Goal: Task Accomplishment & Management: Manage account settings

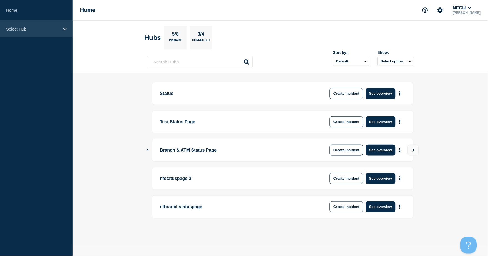
click at [16, 29] on p "Select Hub" at bounding box center [32, 29] width 53 height 5
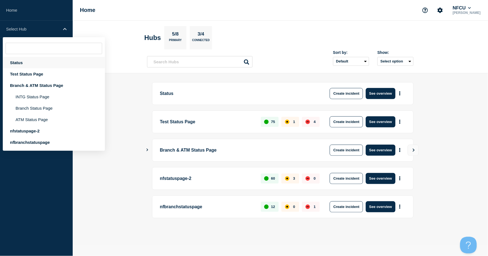
click at [25, 65] on div "Status" at bounding box center [54, 62] width 102 height 11
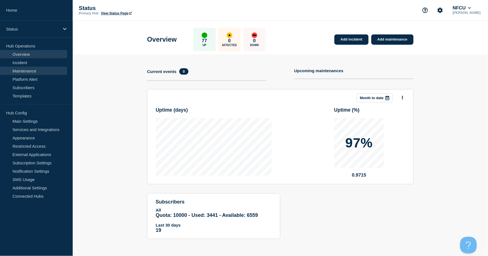
click at [28, 71] on link "Maintenance" at bounding box center [33, 71] width 67 height 8
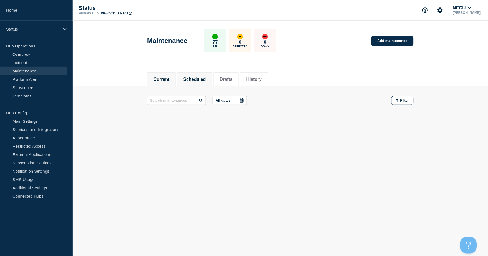
click at [194, 79] on button "Scheduled" at bounding box center [195, 79] width 23 height 5
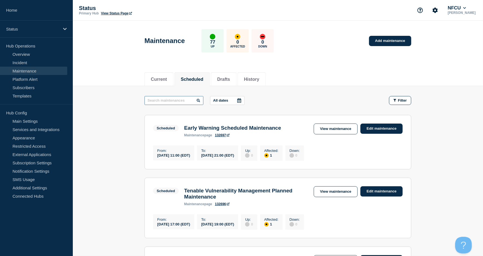
click at [182, 98] on input "text" at bounding box center [173, 100] width 59 height 9
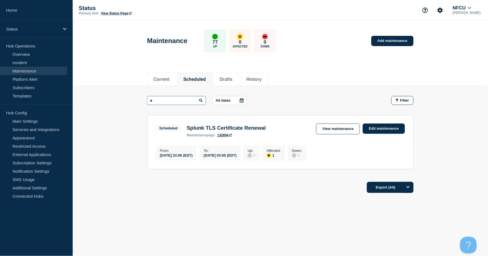
drag, startPoint x: 150, startPoint y: 94, endPoint x: 137, endPoint y: 91, distance: 13.8
click at [137, 91] on main "a All dates Filter Scheduled 1 Affected Splunk TLS Certificate Renewal From 202…" at bounding box center [281, 132] width 416 height 92
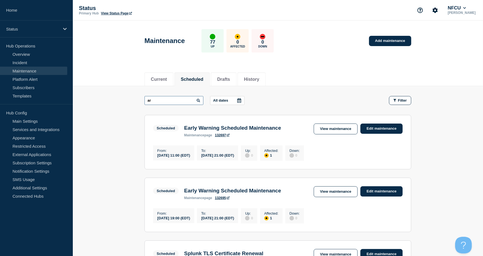
type input "a"
drag, startPoint x: 159, startPoint y: 100, endPoint x: 124, endPoint y: 95, distance: 35.9
click at [125, 96] on main "ear All dates Filter Scheduled 1 Affected Early Warning Scheduled Maintenance F…" at bounding box center [278, 163] width 410 height 154
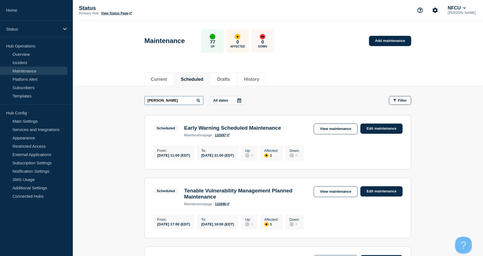
drag, startPoint x: 171, startPoint y: 100, endPoint x: 121, endPoint y: 93, distance: 50.6
type input "tena"
click at [251, 77] on li "History" at bounding box center [252, 80] width 28 height 14
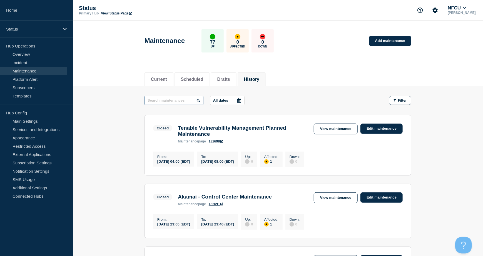
click at [164, 98] on input "text" at bounding box center [173, 100] width 59 height 9
type input "alvaria"
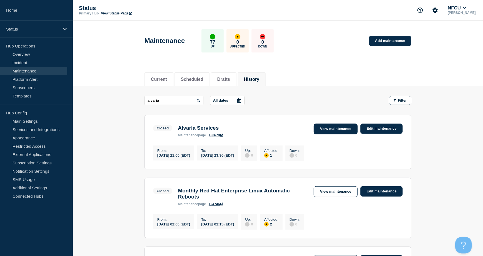
click at [329, 127] on link "View maintenance" at bounding box center [336, 129] width 44 height 11
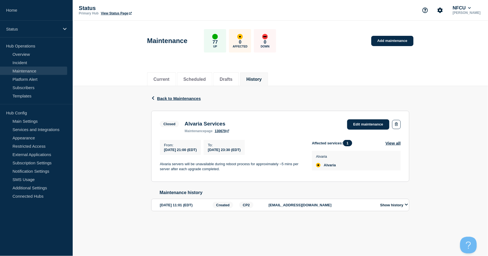
drag, startPoint x: 186, startPoint y: 123, endPoint x: 256, endPoint y: 127, distance: 70.4
click at [256, 127] on div "Closed Alvaria Services maintenance page 130679 Edit maintenance" at bounding box center [280, 126] width 241 height 14
copy h3 "Alvaria Services"
drag, startPoint x: 162, startPoint y: 163, endPoint x: 232, endPoint y: 174, distance: 71.2
click at [232, 174] on section "Closed Alvaria Services maintenance page 130679 Edit maintenance From : 2025-07…" at bounding box center [280, 146] width 258 height 71
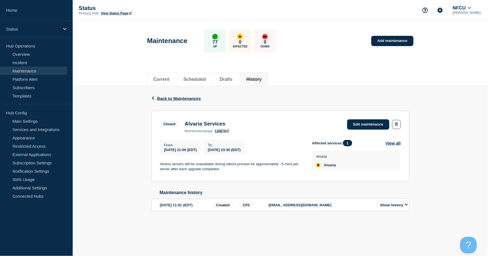
drag, startPoint x: 232, startPoint y: 174, endPoint x: 159, endPoint y: 163, distance: 74.0
click at [161, 162] on div "From : 2025-07-08 21:00 (EDT) To : 2025-07-08 23:30 (EDT) Alvaria servers will …" at bounding box center [236, 156] width 152 height 33
drag, startPoint x: 159, startPoint y: 166, endPoint x: 236, endPoint y: 169, distance: 76.2
click at [236, 169] on section "Closed Alvaria Services maintenance page 130679 Edit maintenance From : 2025-07…" at bounding box center [280, 146] width 258 height 71
copy p "Alvaria servers will be unavailable during reboot process for approximately ~5 …"
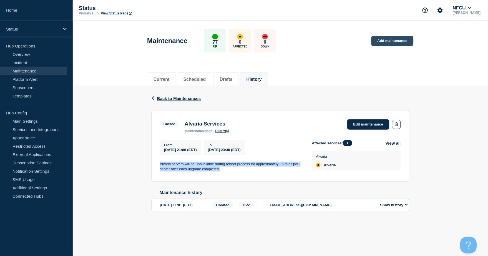
click at [398, 39] on link "Add maintenance" at bounding box center [393, 41] width 42 height 10
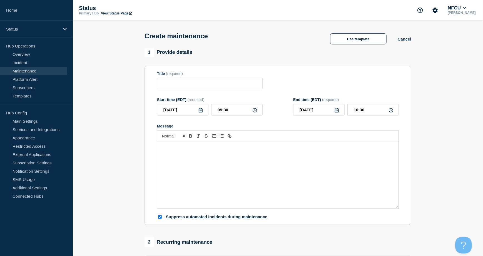
checkbox input "true"
click at [163, 83] on input "Title" at bounding box center [210, 83] width 106 height 11
paste input "Deploy MLOS Empower Release 12.05"
drag, startPoint x: 242, startPoint y: 84, endPoint x: 229, endPoint y: 84, distance: 13.6
click at [229, 84] on input "Deploy MLOS Empower Release 12.05" at bounding box center [210, 83] width 106 height 11
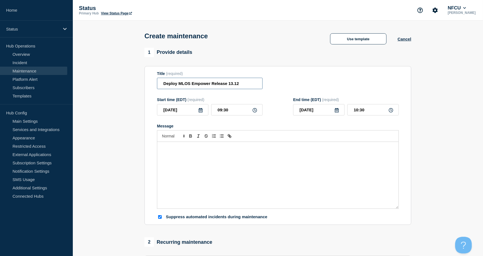
type input "Deploy MLOS Empower Release 13.12"
click at [185, 158] on div "Message" at bounding box center [277, 175] width 241 height 67
click at [243, 147] on p "Empower Application will not be available." at bounding box center [277, 147] width 233 height 5
paste div "Message"
click at [228, 148] on p "Empower Application will not be available.It will take 2-" at bounding box center [277, 147] width 233 height 5
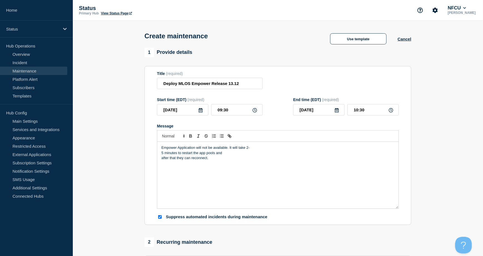
click at [161, 154] on div "Empower Application will not be available. It will take 2- 5 minutes to restart…" at bounding box center [277, 175] width 241 height 67
click at [161, 153] on div "Empower Application will not be available. It will take 2-5 minutes to restart …" at bounding box center [277, 175] width 241 height 67
click at [201, 110] on icon at bounding box center [200, 110] width 4 height 4
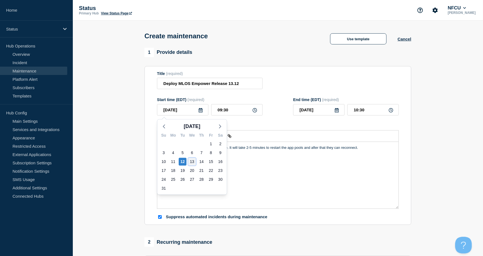
click at [190, 162] on div "13" at bounding box center [192, 162] width 8 height 8
type input "2025-08-13"
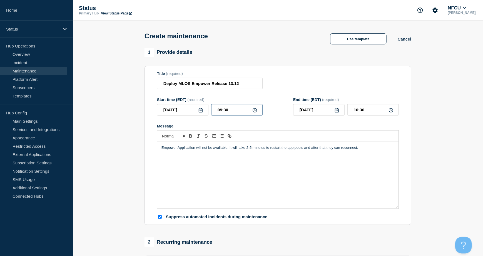
drag, startPoint x: 238, startPoint y: 110, endPoint x: 173, endPoint y: 98, distance: 66.3
click at [173, 98] on form "Title (required) Deploy MLOS Empower Release 13.12 Start time (EDT) (required) …" at bounding box center [278, 145] width 242 height 149
type input "21:00"
drag, startPoint x: 361, startPoint y: 112, endPoint x: 368, endPoint y: 111, distance: 6.4
click at [362, 112] on input "22:00" at bounding box center [372, 109] width 51 height 11
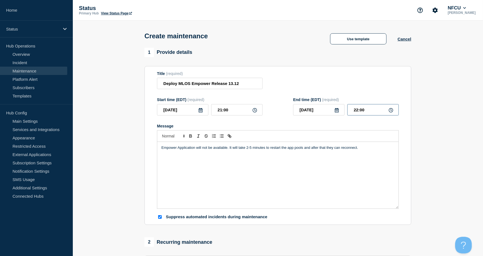
drag, startPoint x: 375, startPoint y: 110, endPoint x: 255, endPoint y: 100, distance: 120.4
click at [255, 100] on div "Start time (EDT) (required) 2025-08-13 21:00 End time (EDT) (required) 2025-08-…" at bounding box center [278, 107] width 242 height 18
type input "21:30"
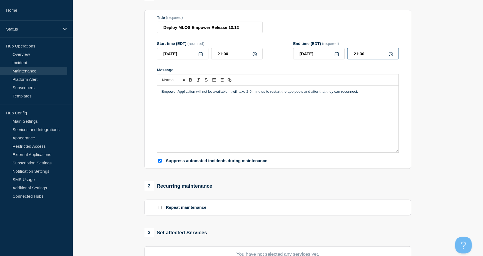
scroll to position [111, 0]
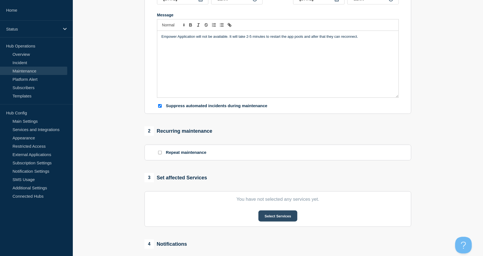
click at [281, 220] on button "Select Services" at bounding box center [277, 216] width 39 height 11
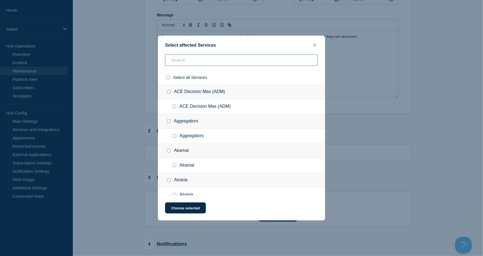
click at [189, 61] on input "text" at bounding box center [241, 59] width 153 height 11
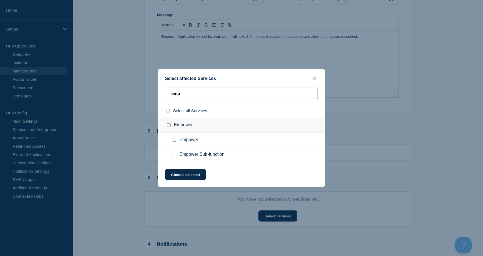
type input "emp"
click at [174, 140] on input "Empower checkbox" at bounding box center [175, 140] width 4 height 4
checkbox input "true"
click at [186, 180] on button "Choose selected" at bounding box center [185, 174] width 41 height 11
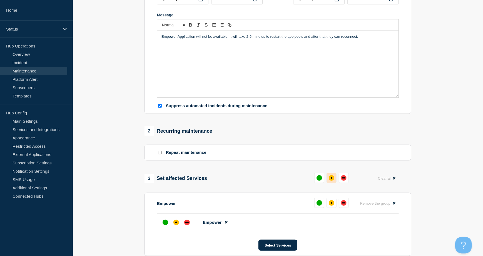
click at [332, 176] on div "affected" at bounding box center [332, 178] width 6 height 6
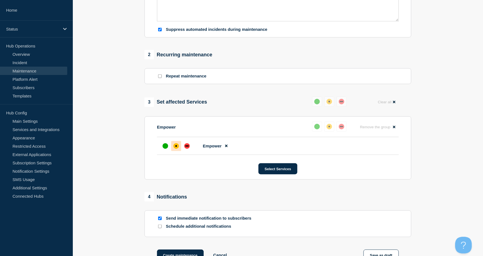
scroll to position [257, 0]
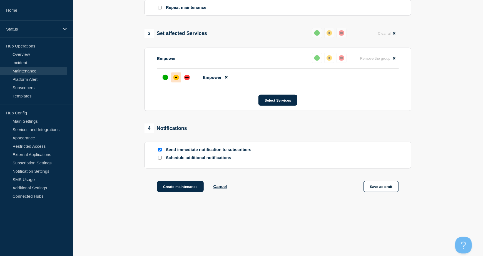
click at [160, 149] on input "Send immediate notification to subscribers" at bounding box center [160, 150] width 4 height 4
checkbox input "false"
click at [175, 188] on button "Create maintenance" at bounding box center [180, 186] width 47 height 11
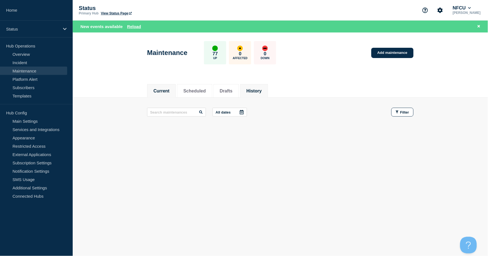
click at [262, 89] on button "History" at bounding box center [254, 91] width 15 height 5
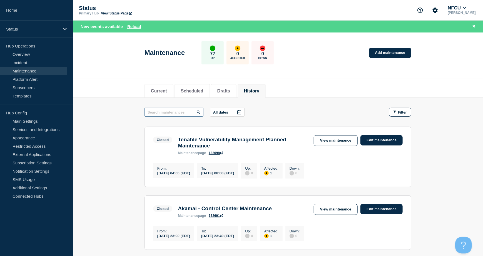
click at [160, 112] on input "text" at bounding box center [173, 112] width 59 height 9
type input "outseer"
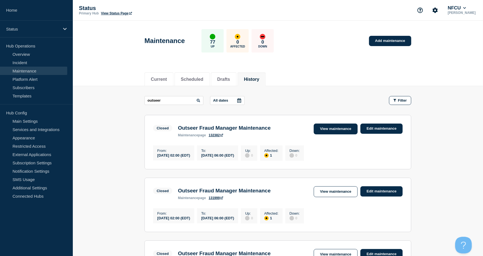
click at [322, 127] on link "View maintenance" at bounding box center [336, 129] width 44 height 11
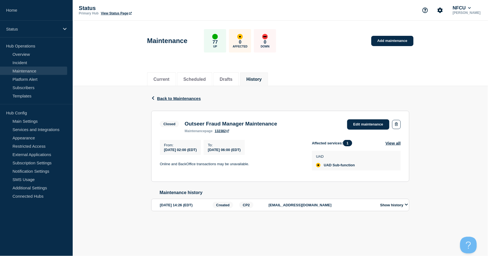
drag, startPoint x: 186, startPoint y: 124, endPoint x: 293, endPoint y: 126, distance: 107.0
click at [280, 126] on div "Outseer Fraud Manager Maintenance maintenance page 132382" at bounding box center [231, 127] width 98 height 12
copy h3 "Outseer Fraud Manager Maintenance"
drag, startPoint x: 176, startPoint y: 166, endPoint x: 258, endPoint y: 164, distance: 82.5
click at [258, 164] on p "Online and BackOffice transactions may be unavailable." at bounding box center [231, 164] width 143 height 5
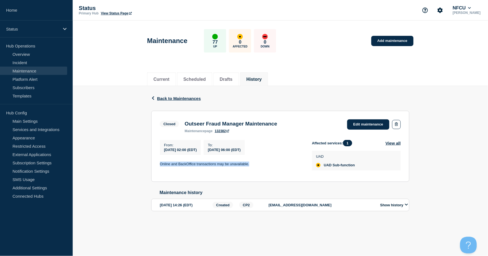
copy p "Online and BackOffice transactions may be unavailable."
click at [388, 36] on link "Add maintenance" at bounding box center [393, 41] width 42 height 10
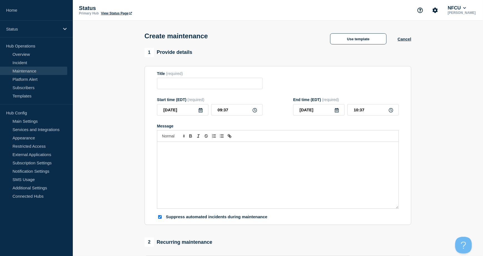
checkbox input "true"
click at [173, 81] on input "Title" at bounding box center [210, 83] width 106 height 11
paste input "Visa DPS Falcon Maintenance"
type input "Visa DPS Falcon Maintenance"
click at [215, 145] on div "Message" at bounding box center [277, 175] width 241 height 67
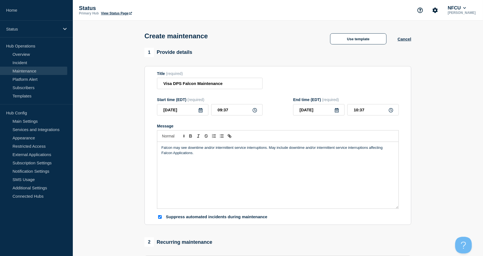
click at [199, 111] on icon at bounding box center [201, 110] width 4 height 4
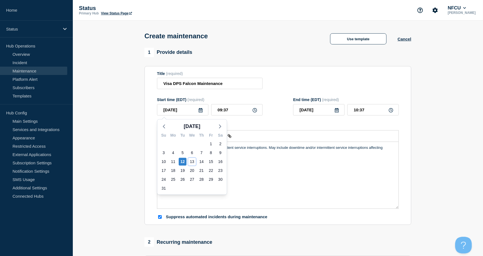
click at [194, 162] on div "13" at bounding box center [192, 162] width 8 height 8
type input "2025-08-13"
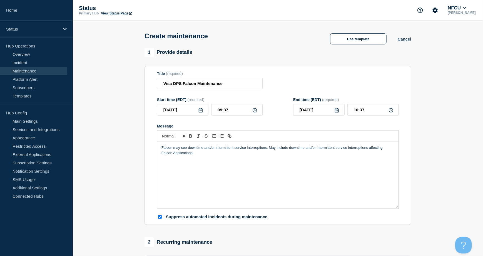
click at [227, 104] on div "Start time (EDT) (required) 2025-08-13 09:37" at bounding box center [210, 107] width 106 height 18
click at [232, 109] on input "09:37" at bounding box center [236, 109] width 51 height 11
drag, startPoint x: 236, startPoint y: 109, endPoint x: 189, endPoint y: 91, distance: 50.5
click at [192, 106] on div "2025-08-13 09:37" at bounding box center [210, 109] width 106 height 11
type input "01:00"
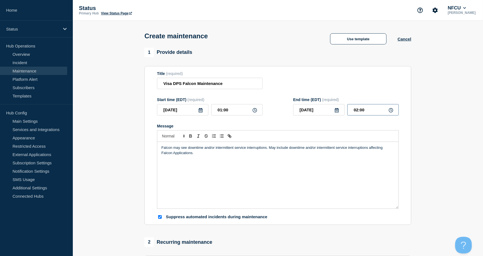
click at [362, 109] on input "02:00" at bounding box center [372, 109] width 51 height 11
drag, startPoint x: 368, startPoint y: 111, endPoint x: 323, endPoint y: 102, distance: 46.5
click at [324, 105] on div "2025-08-13 02:00" at bounding box center [346, 109] width 106 height 11
type input "05:00"
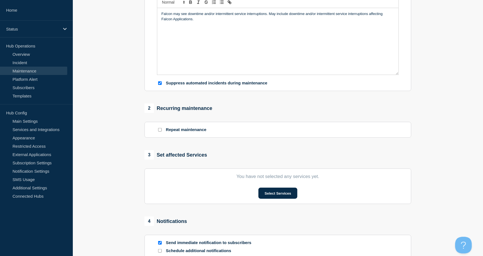
scroll to position [148, 0]
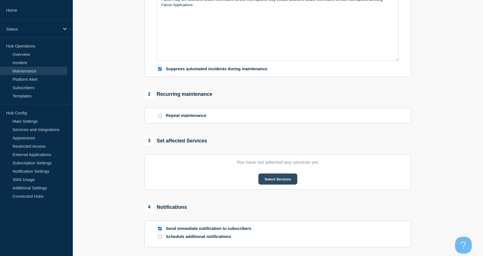
click at [272, 176] on button "Select Services" at bounding box center [277, 179] width 39 height 11
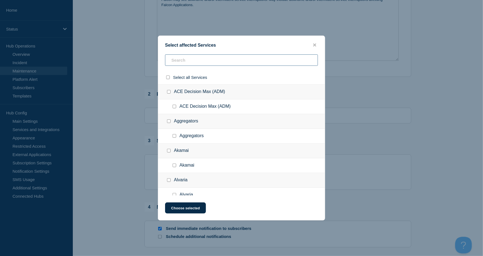
click at [182, 58] on input "text" at bounding box center [241, 59] width 153 height 11
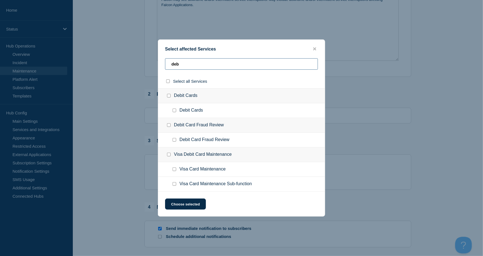
type input "deb"
click at [168, 126] on input "Debit Card Fraud Review checkbox" at bounding box center [169, 125] width 4 height 4
checkbox input "true"
click at [192, 206] on button "Choose selected" at bounding box center [185, 204] width 41 height 11
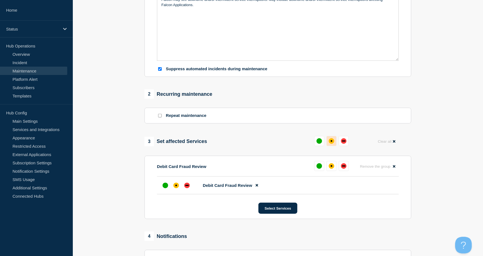
click at [331, 143] on div "affected" at bounding box center [332, 141] width 6 height 6
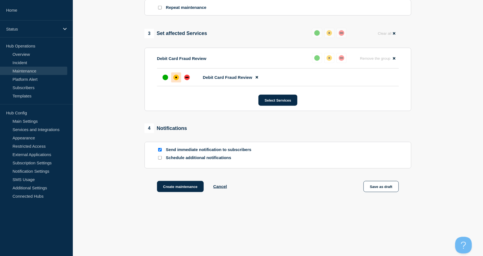
click at [158, 151] on input "Send immediate notification to subscribers" at bounding box center [160, 150] width 4 height 4
checkbox input "false"
click at [183, 185] on button "Create maintenance" at bounding box center [180, 186] width 47 height 11
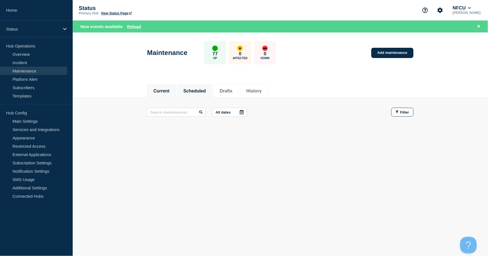
click at [200, 89] on button "Scheduled" at bounding box center [195, 91] width 23 height 5
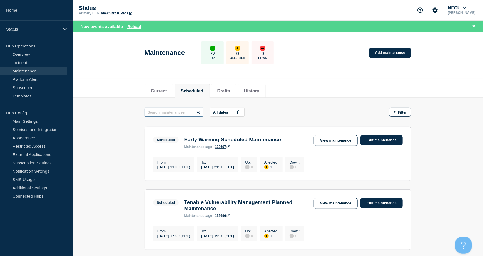
click at [187, 113] on input "text" at bounding box center [173, 112] width 59 height 9
type input "outsee"
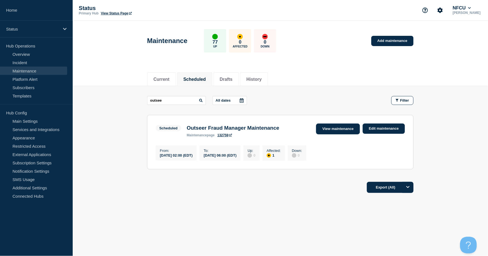
click at [337, 129] on link "View maintenance" at bounding box center [338, 129] width 44 height 11
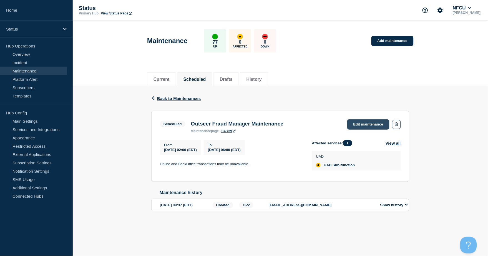
click at [365, 123] on link "Edit maintenance" at bounding box center [369, 124] width 42 height 10
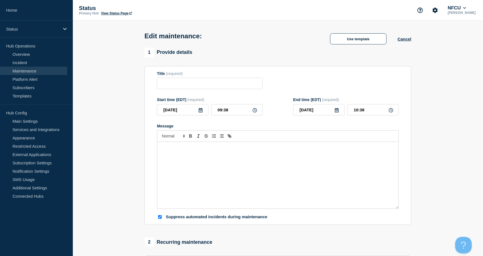
type input "Outseer Fraud Manager Maintenance"
type input "2025-08-13"
type input "02:00"
type input "2025-08-13"
type input "06:00"
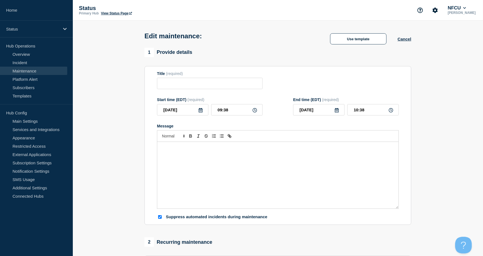
checkbox input "true"
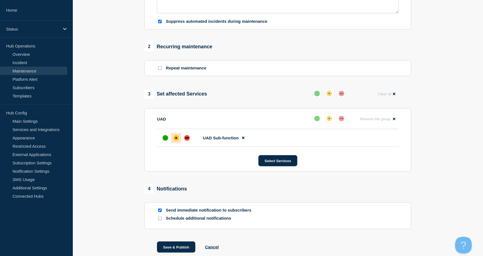
scroll to position [222, 0]
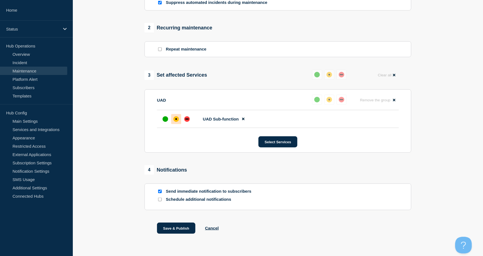
click at [158, 194] on div at bounding box center [160, 191] width 6 height 5
click at [158, 193] on input "Send immediate notification to subscribers" at bounding box center [160, 192] width 4 height 4
checkbox input "false"
click at [175, 231] on button "Save & Publish" at bounding box center [176, 228] width 38 height 11
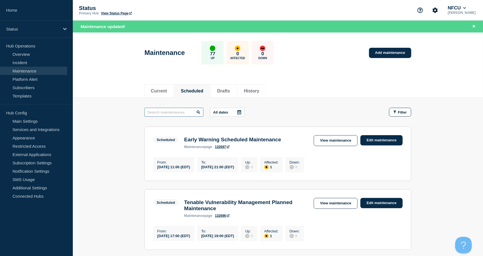
click at [180, 112] on input "text" at bounding box center [173, 112] width 59 height 9
type input "outseer"
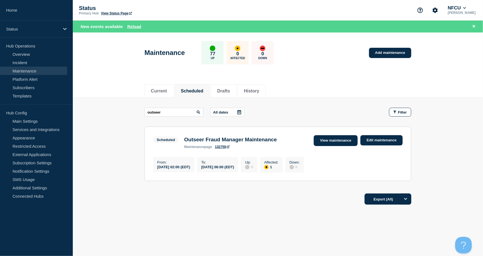
click at [337, 143] on link "View maintenance" at bounding box center [336, 140] width 44 height 11
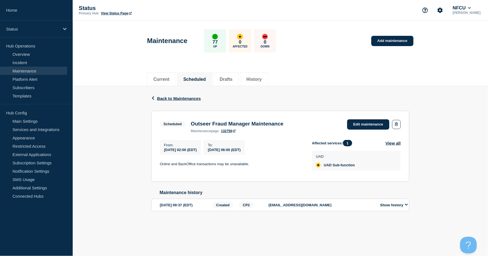
click at [203, 77] on button "Scheduled" at bounding box center [195, 79] width 23 height 5
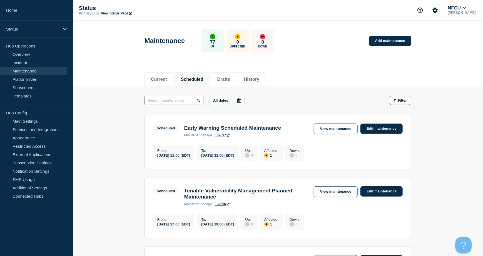
click at [164, 99] on input "text" at bounding box center [173, 100] width 59 height 9
type input "syniv"
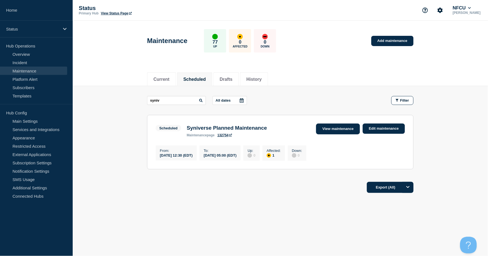
click at [330, 129] on link "View maintenance" at bounding box center [338, 129] width 44 height 11
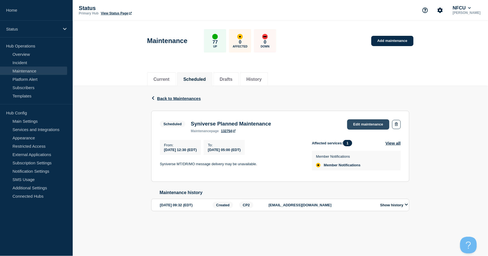
click at [358, 128] on link "Edit maintenance" at bounding box center [369, 124] width 42 height 10
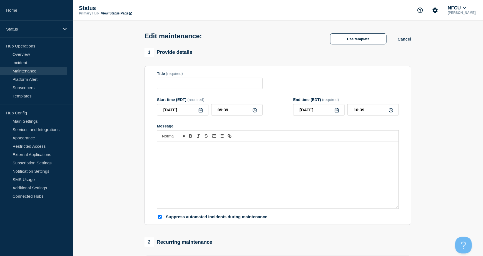
type input "Syniverse Planned Maintenance"
type input "2025-08-13"
type input "12:30"
type input "2025-08-14"
type input "05:00"
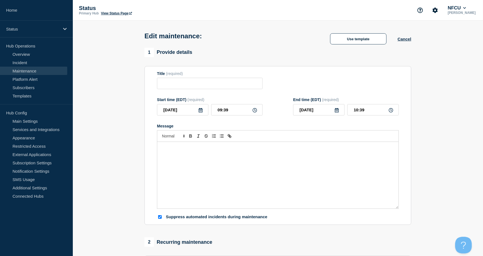
checkbox input "true"
checkbox input "false"
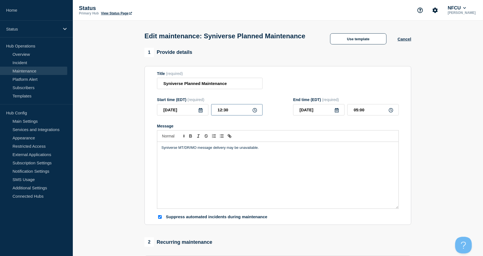
drag, startPoint x: 245, startPoint y: 119, endPoint x: 201, endPoint y: 115, distance: 44.4
click at [201, 115] on div "2025-08-13 12:30" at bounding box center [210, 109] width 106 height 11
click at [398, 41] on button "Cancel" at bounding box center [405, 39] width 14 height 5
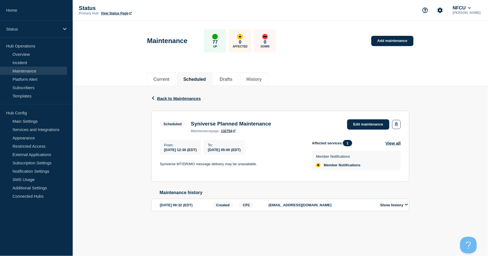
click at [201, 78] on button "Scheduled" at bounding box center [195, 79] width 23 height 5
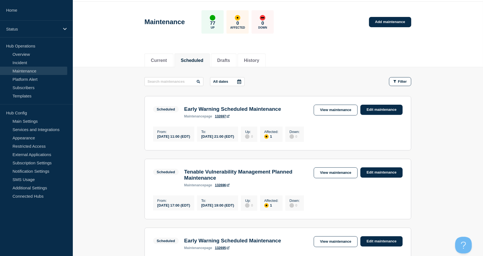
scroll to position [37, 0]
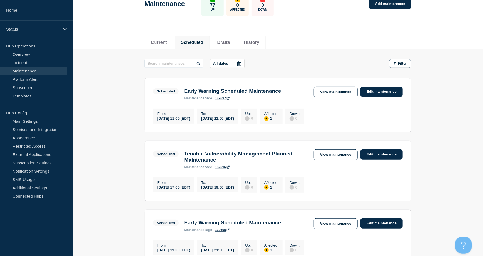
click at [167, 64] on input "text" at bounding box center [173, 63] width 59 height 9
type input "syniverse"
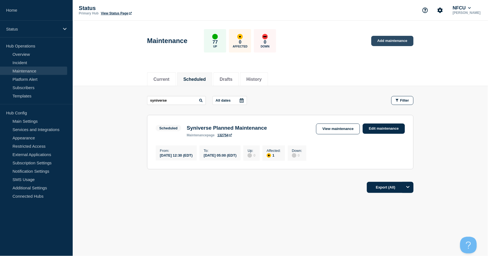
click at [400, 44] on link "Add maintenance" at bounding box center [393, 41] width 42 height 10
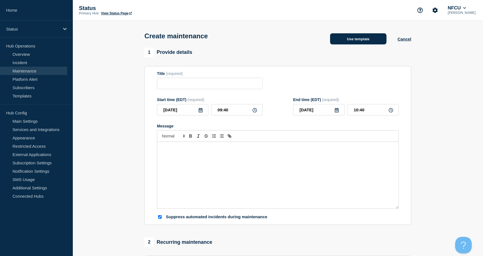
checkbox input "true"
click at [357, 47] on div "Create maintenance Use template Cancel" at bounding box center [277, 34] width 279 height 27
click at [357, 43] on button "Use template" at bounding box center [358, 38] width 56 height 11
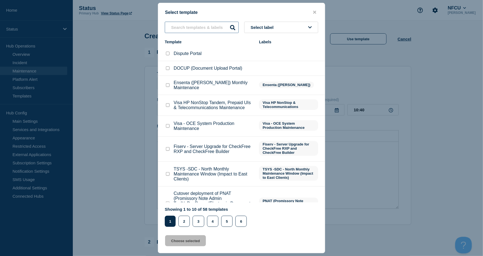
click at [197, 28] on input "text" at bounding box center [202, 27] width 74 height 11
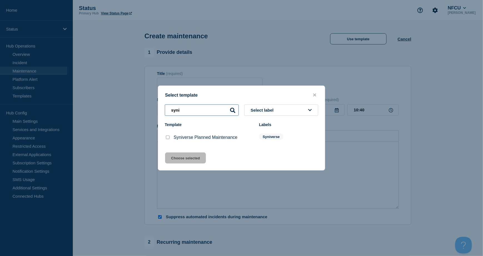
type input "syni"
click at [168, 137] on input "Syniverse Planned Maintenance checkbox" at bounding box center [168, 138] width 4 height 4
checkbox input "true"
click at [176, 158] on button "Choose selected" at bounding box center [185, 158] width 41 height 11
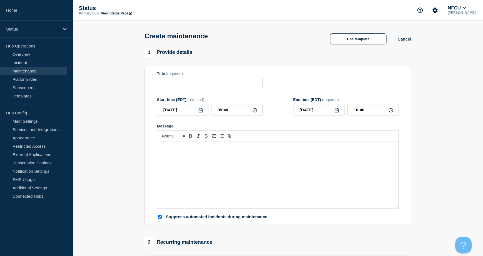
type input "Syniverse Planned Maintenance"
type input "16:40"
checkbox input "false"
click at [200, 111] on icon at bounding box center [200, 110] width 4 height 4
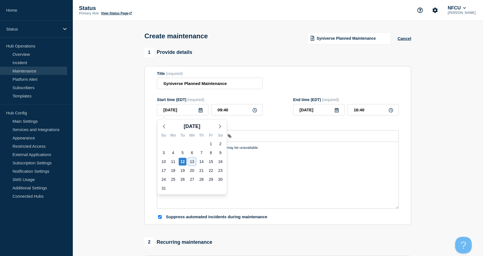
click at [194, 160] on div "13" at bounding box center [192, 162] width 8 height 8
type input "2025-08-13"
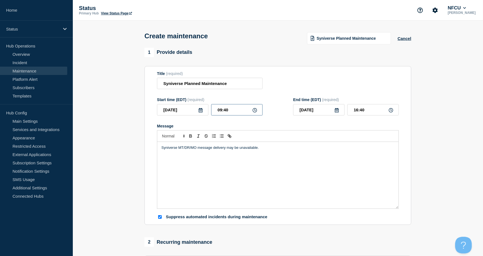
click at [228, 110] on input "09:40" at bounding box center [236, 109] width 51 height 11
drag, startPoint x: 234, startPoint y: 110, endPoint x: 168, endPoint y: 84, distance: 71.0
click at [168, 100] on div "Start time (EDT) (required) 2025-08-13 09:40" at bounding box center [210, 107] width 106 height 18
type input "00:00"
type input "07:00"
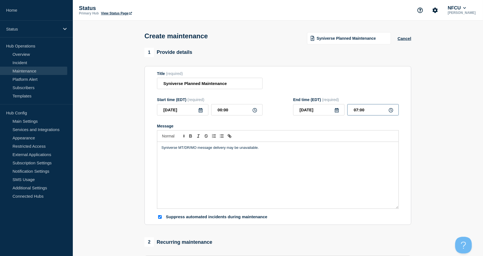
click at [359, 111] on input "07:00" at bounding box center [372, 109] width 51 height 11
click at [334, 84] on div "Title (required) Syniverse Planned Maintenance" at bounding box center [278, 80] width 242 height 18
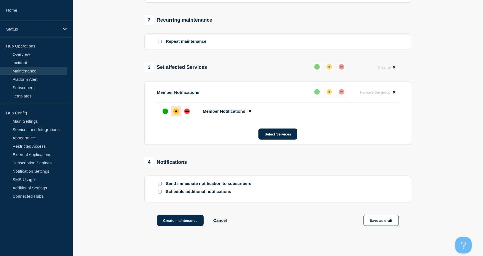
scroll to position [257, 0]
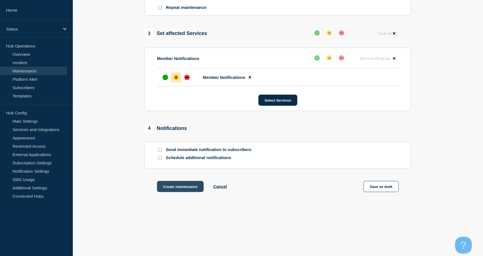
click at [180, 186] on button "Create maintenance" at bounding box center [180, 186] width 47 height 11
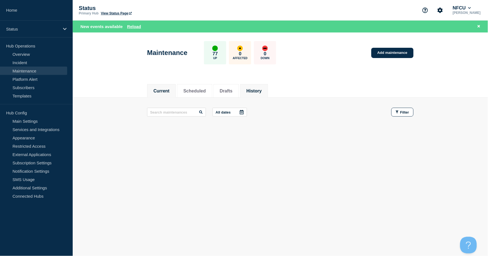
click at [254, 89] on button "History" at bounding box center [254, 91] width 15 height 5
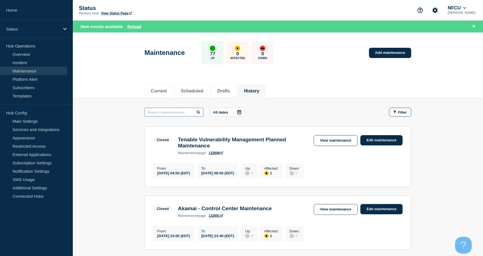
click at [178, 114] on input "text" at bounding box center [173, 112] width 59 height 9
type input "splunk"
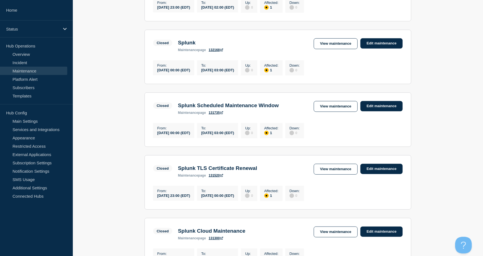
scroll to position [222, 0]
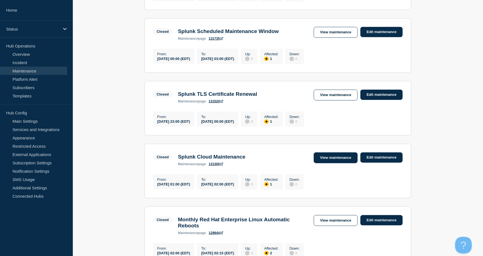
click at [338, 163] on link "View maintenance" at bounding box center [336, 158] width 44 height 11
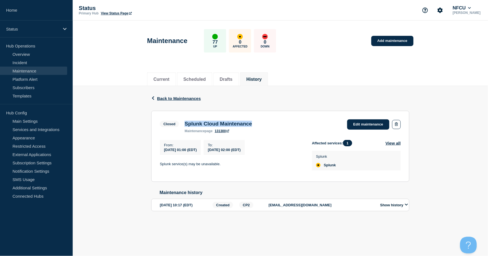
drag, startPoint x: 186, startPoint y: 124, endPoint x: 284, endPoint y: 123, distance: 97.5
click at [284, 123] on div "Closed Splunk Cloud Maintenance maintenance page 131300 Edit maintenance" at bounding box center [280, 126] width 241 height 14
copy h3 "Splunk Cloud Maintenance"
drag, startPoint x: 161, startPoint y: 165, endPoint x: 227, endPoint y: 167, distance: 65.9
click at [227, 167] on section "Closed Splunk Cloud Maintenance maintenance page 131300 Edit maintenance From :…" at bounding box center [280, 146] width 258 height 71
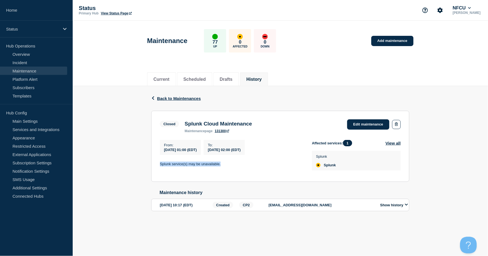
copy p "Splunk service(s) may be unavailable."
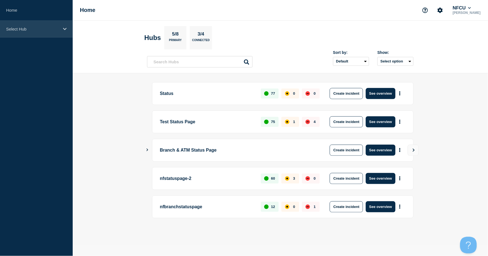
drag, startPoint x: 26, startPoint y: 28, endPoint x: 24, endPoint y: 36, distance: 7.9
click at [26, 28] on p "Select Hub" at bounding box center [32, 29] width 53 height 5
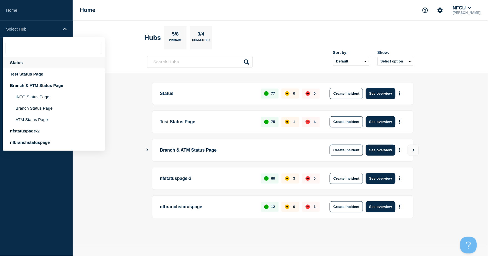
click at [19, 65] on div "Status" at bounding box center [54, 62] width 102 height 11
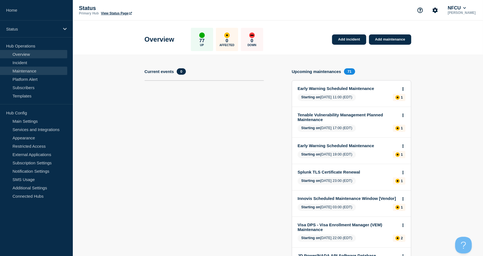
click at [31, 69] on link "Maintenance" at bounding box center [33, 71] width 67 height 8
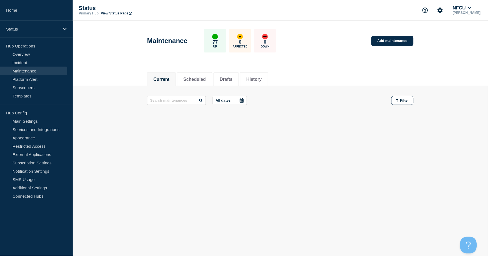
drag, startPoint x: 401, startPoint y: 42, endPoint x: 330, endPoint y: 2, distance: 82.3
click at [366, 42] on link "Add maintenance" at bounding box center [393, 41] width 42 height 10
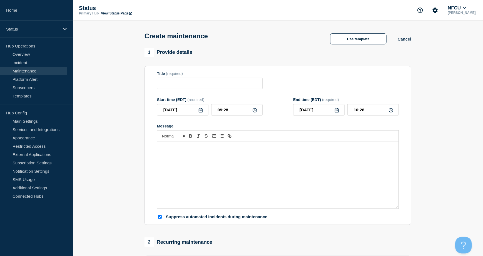
checkbox input "true"
click at [168, 79] on input "Title" at bounding box center [210, 83] width 106 height 11
paste input "Alvaria Services"
type input "Alvaria Services"
click at [179, 177] on div "Message" at bounding box center [277, 175] width 241 height 67
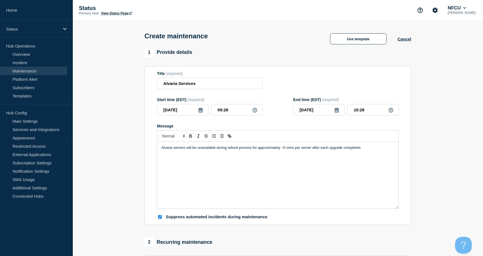
click at [199, 109] on icon at bounding box center [200, 110] width 4 height 4
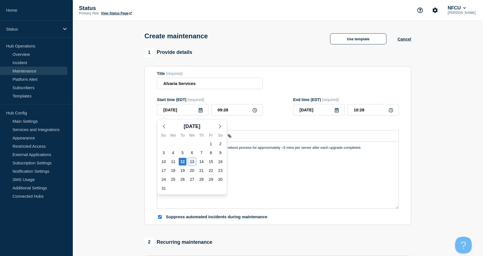
click at [193, 159] on div "13" at bounding box center [192, 162] width 8 height 8
type input "2025-08-13"
type input "10:29"
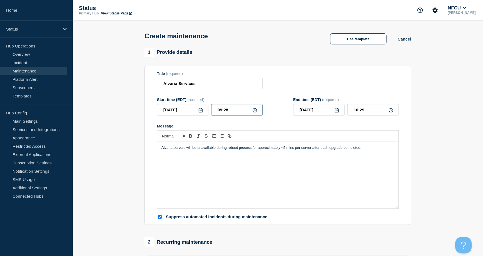
drag, startPoint x: 231, startPoint y: 111, endPoint x: 162, endPoint y: 93, distance: 71.2
click at [163, 94] on form "Title (required) Alvaria Services Start time (EDT) (required) 2025-08-13 09:28 …" at bounding box center [278, 145] width 242 height 149
type input "21:00"
click at [366, 111] on input "22:00" at bounding box center [372, 109] width 51 height 11
drag, startPoint x: 368, startPoint y: 111, endPoint x: 301, endPoint y: 103, distance: 68.3
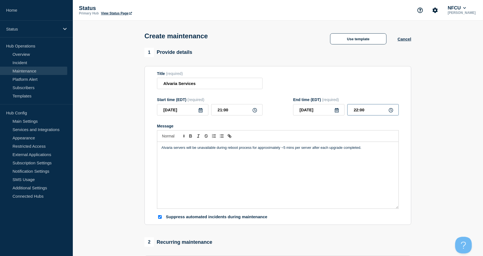
click at [301, 103] on div "End time (EDT) (required) 2025-08-13 22:00" at bounding box center [346, 107] width 106 height 18
type input "22:30"
click at [261, 149] on p "Alvaria servers will be unavailable during reboot process for approximately ~5 …" at bounding box center [277, 147] width 233 height 5
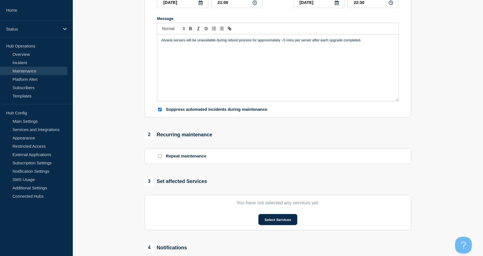
scroll to position [148, 0]
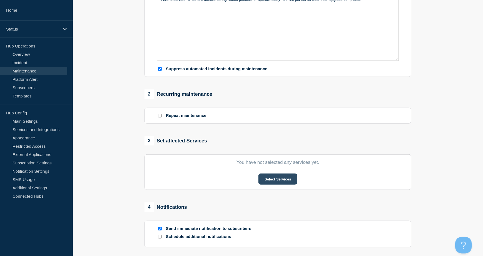
click at [272, 177] on button "Select Services" at bounding box center [277, 179] width 39 height 11
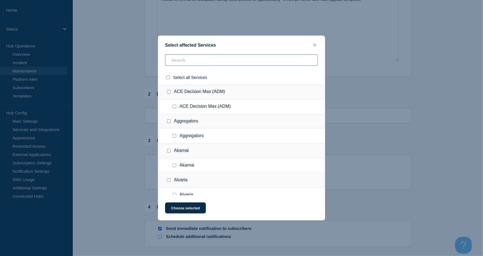
click at [174, 59] on input "text" at bounding box center [241, 59] width 153 height 11
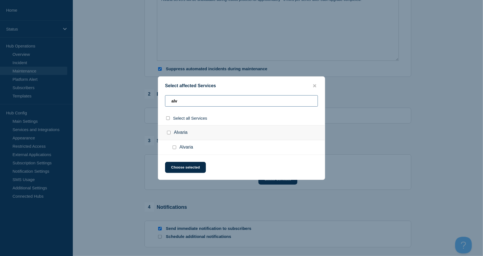
type input "alv"
click at [167, 133] on input "Alvaria checkbox" at bounding box center [169, 133] width 4 height 4
checkbox input "true"
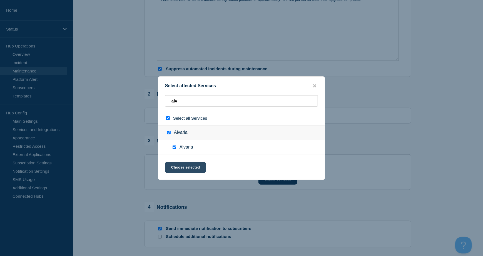
click at [186, 170] on button "Choose selected" at bounding box center [185, 167] width 41 height 11
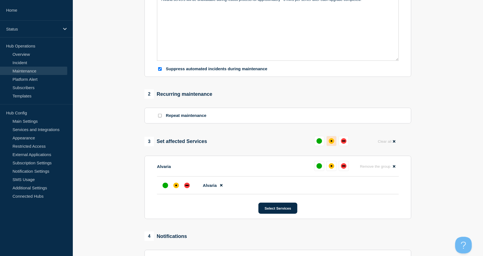
click at [326, 140] on button at bounding box center [331, 141] width 10 height 10
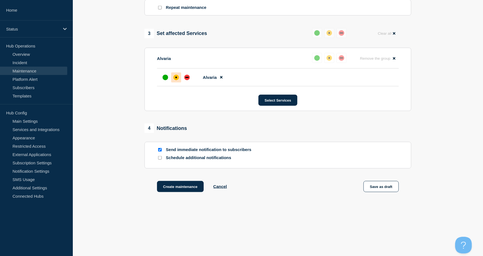
click at [160, 151] on input "Send immediate notification to subscribers" at bounding box center [160, 150] width 4 height 4
checkbox input "false"
click at [182, 186] on button "Create maintenance" at bounding box center [180, 186] width 47 height 11
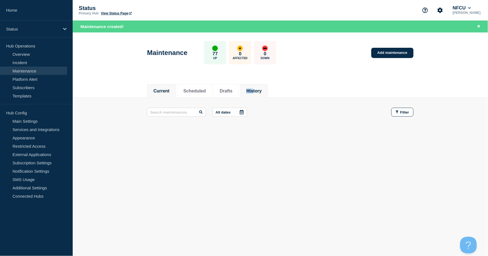
click at [261, 87] on li "History" at bounding box center [254, 91] width 28 height 14
drag, startPoint x: 261, startPoint y: 87, endPoint x: 263, endPoint y: 94, distance: 6.9
click at [263, 94] on li "History" at bounding box center [254, 91] width 28 height 14
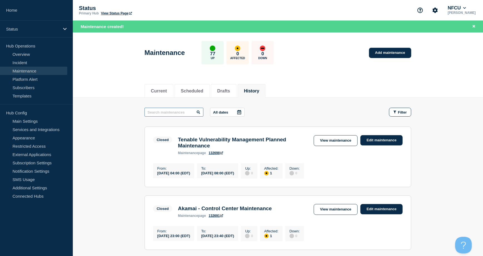
click at [167, 113] on input "text" at bounding box center [173, 112] width 59 height 9
type input "MLOS"
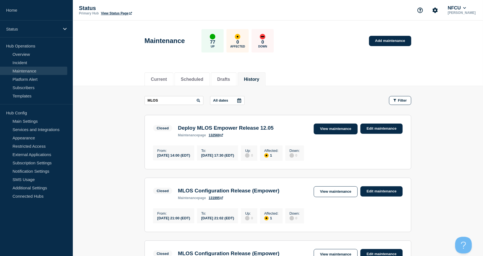
click at [326, 131] on link "View maintenance" at bounding box center [336, 129] width 44 height 11
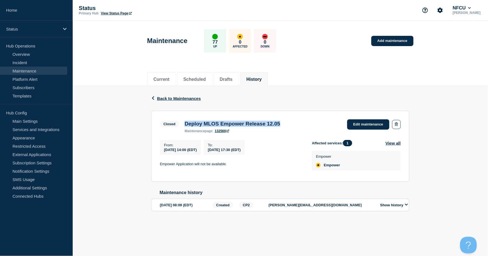
drag, startPoint x: 184, startPoint y: 124, endPoint x: 294, endPoint y: 123, distance: 109.7
click at [283, 123] on div "Deploy MLOS Empower Release 12.05 maintenance page 132569" at bounding box center [232, 127] width 101 height 12
copy h3 "Deploy MLOS Empower Release 12.05"
drag, startPoint x: 157, startPoint y: 165, endPoint x: 228, endPoint y: 165, distance: 70.6
click at [228, 165] on section "Closed Deploy MLOS Empower Release 12.05 maintenance page 132569 Edit maintenan…" at bounding box center [280, 146] width 258 height 71
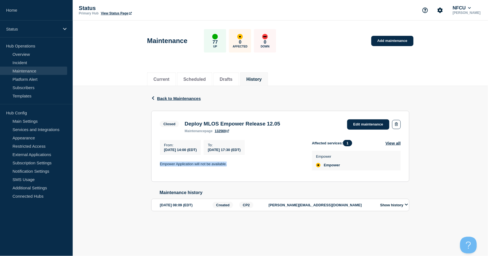
copy p "Empower Application will not be available."
click at [366, 42] on link "Add maintenance" at bounding box center [393, 41] width 42 height 10
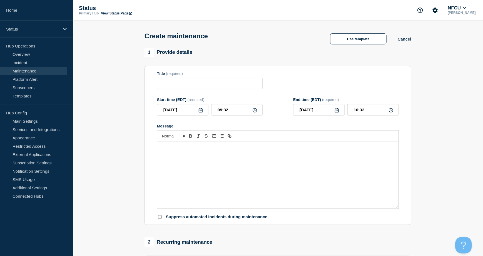
checkbox input "true"
click at [212, 87] on input "Title" at bounding box center [210, 83] width 106 height 11
click at [356, 39] on button "Use template" at bounding box center [358, 38] width 56 height 11
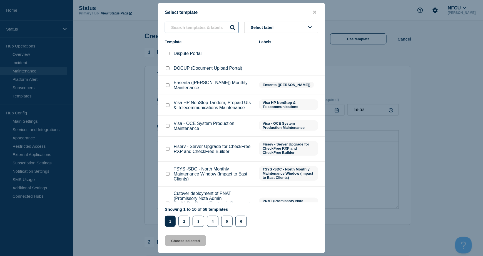
click at [176, 28] on input "text" at bounding box center [202, 27] width 74 height 11
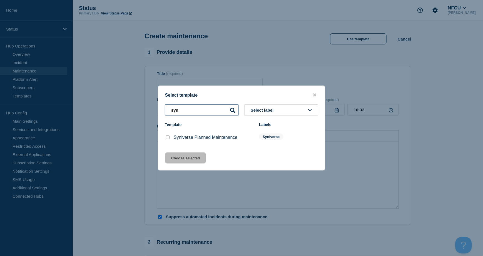
type input "syn"
click at [167, 137] on input "Syniverse Planned Maintenance checkbox" at bounding box center [168, 138] width 4 height 4
checkbox input "true"
click at [185, 158] on button "Choose selected" at bounding box center [185, 158] width 41 height 11
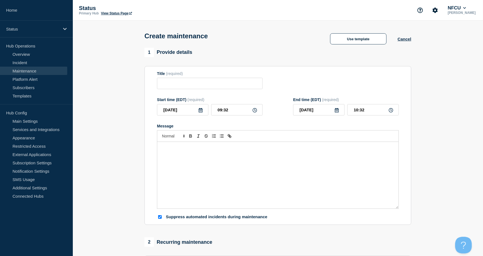
type input "Syniverse Planned Maintenance"
type input "16:32"
checkbox input "false"
click at [200, 111] on icon at bounding box center [201, 110] width 4 height 4
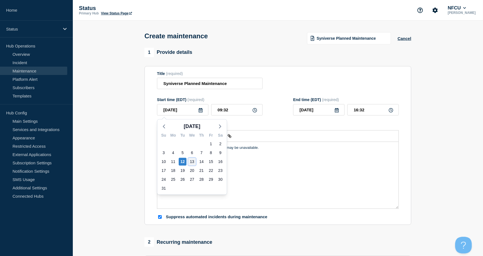
click at [189, 163] on div "13" at bounding box center [192, 162] width 8 height 8
type input "2025-08-13"
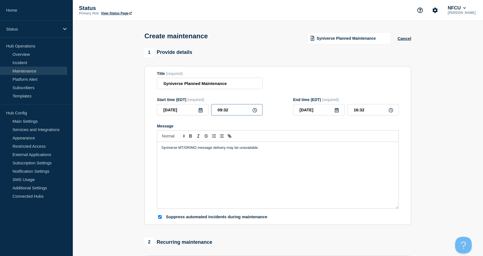
click at [230, 109] on input "09:32" at bounding box center [236, 109] width 51 height 11
drag, startPoint x: 234, startPoint y: 112, endPoint x: 182, endPoint y: 101, distance: 52.6
click at [183, 101] on div "Start time (EDT) (required) 2025-08-13 09:32" at bounding box center [210, 107] width 106 height 18
type input "12:30"
type input "19:30"
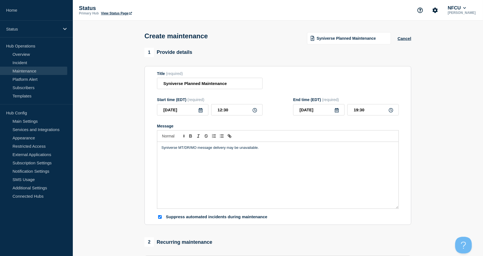
click at [338, 111] on icon at bounding box center [337, 110] width 4 height 4
click at [337, 162] on div "14" at bounding box center [338, 162] width 8 height 8
type input "2025-08-14"
click at [365, 108] on input "19:30" at bounding box center [372, 109] width 51 height 11
drag, startPoint x: 378, startPoint y: 111, endPoint x: 316, endPoint y: 106, distance: 62.7
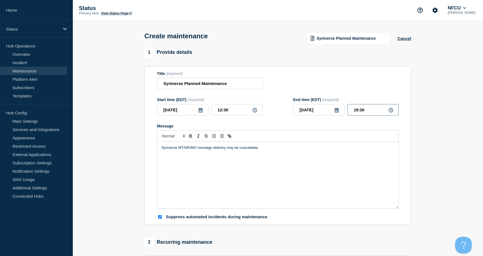
click at [318, 106] on div "2025-08-14 19:30" at bounding box center [346, 109] width 106 height 11
type input "05:00"
click at [304, 73] on div "Title (required) Syniverse Planned Maintenance" at bounding box center [278, 80] width 242 height 18
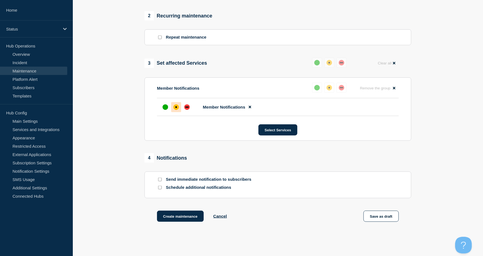
scroll to position [257, 0]
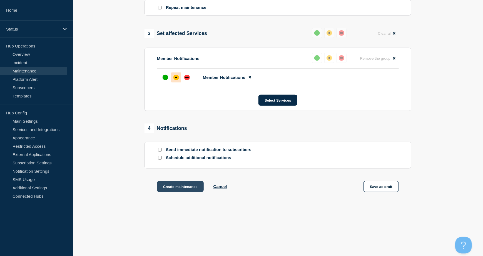
click at [175, 184] on button "Create maintenance" at bounding box center [180, 186] width 47 height 11
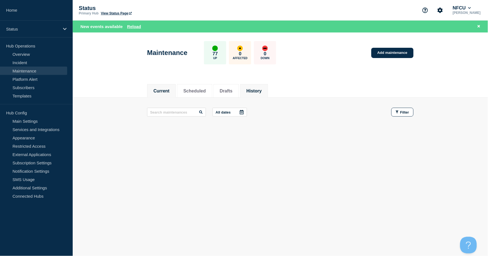
click at [262, 91] on button "History" at bounding box center [254, 91] width 15 height 5
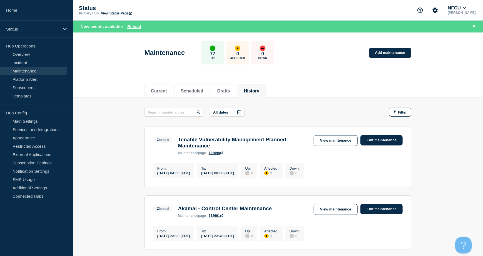
click at [168, 108] on input "text" at bounding box center [173, 112] width 59 height 9
type input "wireshark"
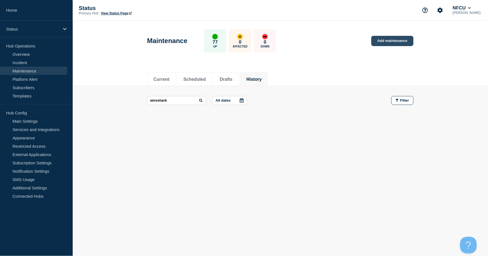
click at [366, 43] on link "Add maintenance" at bounding box center [393, 41] width 42 height 10
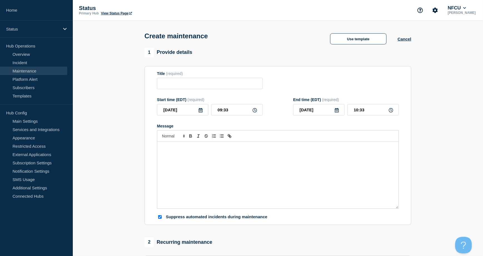
checkbox input "true"
click at [359, 43] on button "Use template" at bounding box center [358, 38] width 56 height 11
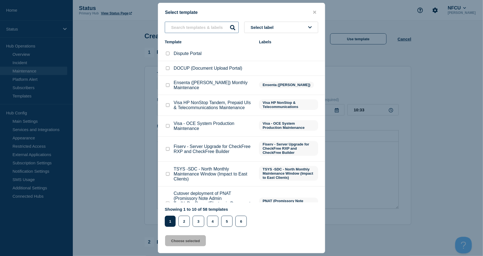
click at [176, 28] on input "text" at bounding box center [202, 27] width 74 height 11
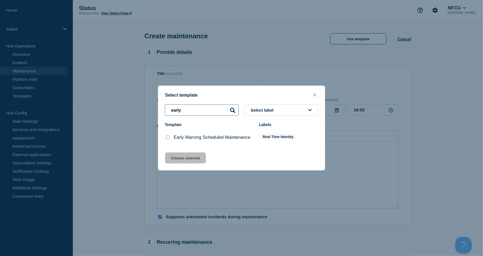
type input "early"
click at [166, 137] on input "Early Warning Scheduled Maintenance checkbox" at bounding box center [168, 138] width 4 height 4
checkbox input "true"
click at [190, 160] on button "Choose selected" at bounding box center [185, 158] width 41 height 11
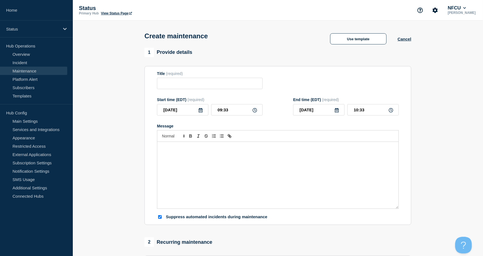
type input "Early Warning Scheduled Maintenance"
checkbox input "false"
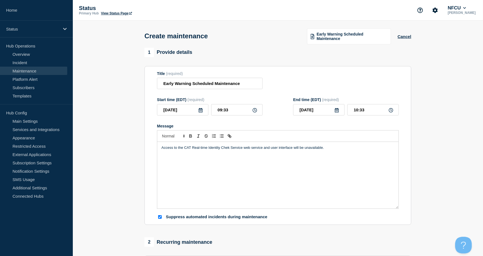
click at [202, 111] on icon at bounding box center [200, 110] width 4 height 4
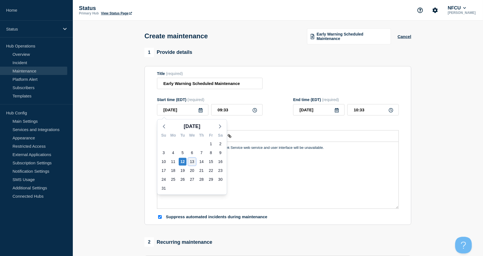
click at [191, 159] on div "13" at bounding box center [192, 162] width 8 height 8
type input "2025-08-13"
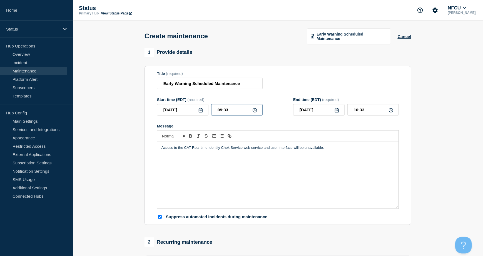
click at [232, 111] on input "09:33" at bounding box center [236, 109] width 51 height 11
drag, startPoint x: 235, startPoint y: 111, endPoint x: 166, endPoint y: 104, distance: 69.9
click at [166, 104] on div "Start time (EDT) (required) 2025-08-13 09:33" at bounding box center [210, 107] width 106 height 18
type input "10:00"
type input "11:00"
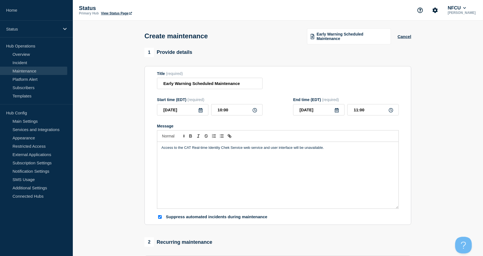
click at [336, 110] on icon at bounding box center [337, 110] width 4 height 4
click at [337, 162] on div "14" at bounding box center [338, 162] width 8 height 8
type input "2025-08-14"
click at [366, 113] on input "11:00" at bounding box center [372, 109] width 51 height 11
drag, startPoint x: 366, startPoint y: 110, endPoint x: 311, endPoint y: 101, distance: 56.0
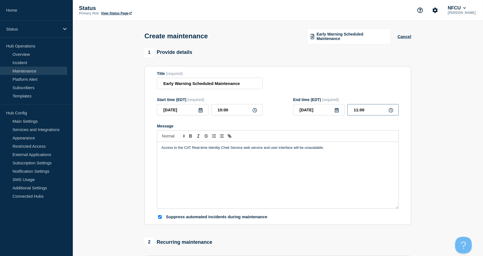
click at [311, 102] on div "End time (EDT) (required) 2025-08-14 11:00" at bounding box center [346, 107] width 106 height 18
type input "03:00"
click at [292, 74] on div "Title (required) Early Warning Scheduled Maintenance" at bounding box center [278, 80] width 242 height 18
click at [340, 146] on p "Access to the CAT Real-time Identity Chek Service web service and user interfac…" at bounding box center [277, 147] width 233 height 5
click at [348, 152] on div "Access to the CAT Real-time Identity Chek Service web service and user interfac…" at bounding box center [277, 175] width 241 height 67
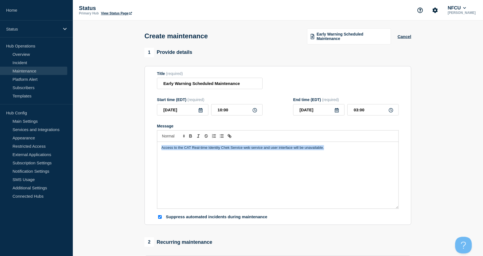
drag, startPoint x: 363, startPoint y: 146, endPoint x: 79, endPoint y: 144, distance: 284.2
click at [79, 144] on section "1 Provide details Title (required) Early Warning Scheduled Maintenance Start ti…" at bounding box center [278, 255] width 410 height 415
paste div "Message"
click at [159, 155] on div "Early Warning services may be unavailable." at bounding box center [277, 175] width 241 height 67
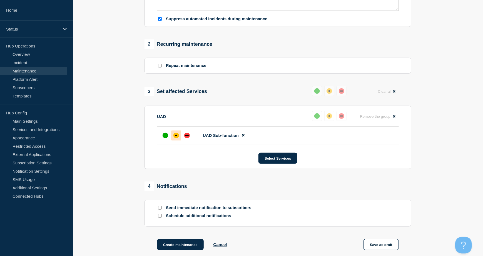
scroll to position [257, 0]
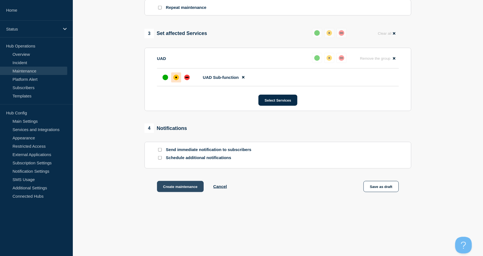
click at [183, 185] on button "Create maintenance" at bounding box center [180, 186] width 47 height 11
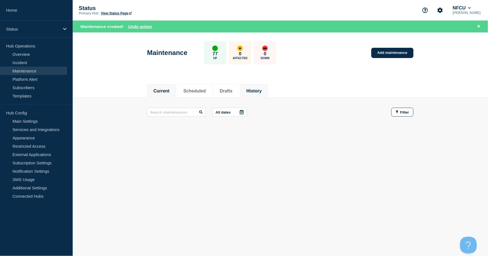
click at [268, 88] on li "History" at bounding box center [254, 91] width 28 height 14
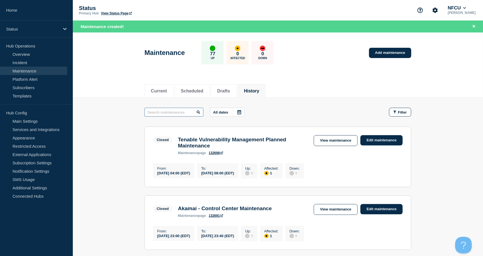
click at [178, 110] on input "text" at bounding box center [173, 112] width 59 height 9
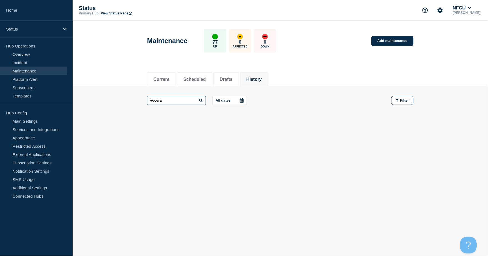
drag, startPoint x: 177, startPoint y: 101, endPoint x: 125, endPoint y: 93, distance: 52.6
click at [125, 93] on main "vocera All dates Filter" at bounding box center [281, 100] width 416 height 29
click at [156, 101] on input "metsys" at bounding box center [176, 100] width 59 height 9
click at [171, 101] on input "metasys" at bounding box center [176, 100] width 59 height 9
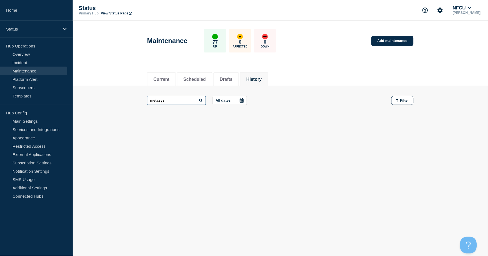
drag, startPoint x: 184, startPoint y: 100, endPoint x: 133, endPoint y: 93, distance: 51.6
click at [134, 94] on main "metasys All dates Filter" at bounding box center [281, 100] width 416 height 29
drag, startPoint x: 173, startPoint y: 99, endPoint x: 109, endPoint y: 89, distance: 64.7
click at [110, 89] on main "ratacom All dates Filter" at bounding box center [281, 100] width 416 height 29
type input "sql"
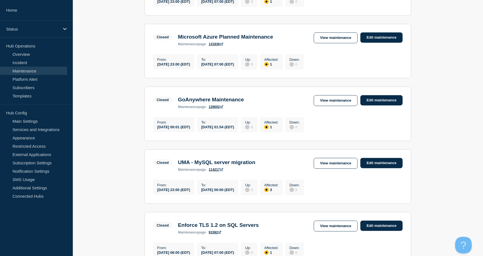
scroll to position [296, 0]
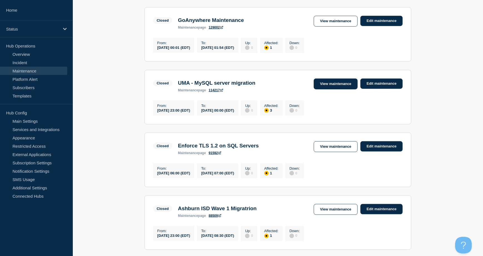
click at [323, 89] on link "View maintenance" at bounding box center [336, 84] width 44 height 11
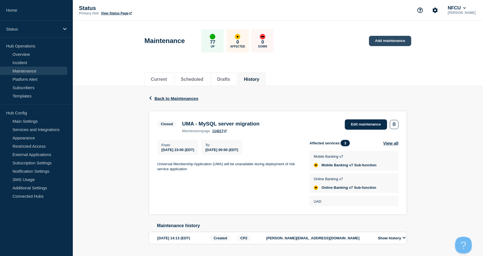
click at [366, 41] on link "Add maintenance" at bounding box center [390, 41] width 42 height 10
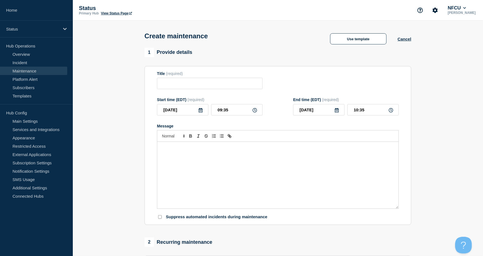
checkbox input "true"
click at [347, 44] on button "Use template" at bounding box center [358, 38] width 56 height 11
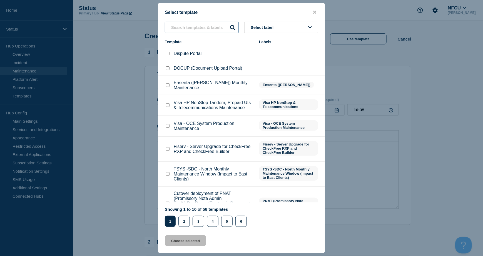
click at [178, 28] on input "text" at bounding box center [202, 27] width 74 height 11
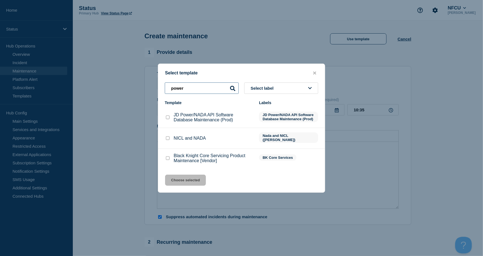
type input "power"
click at [169, 119] on input "JD Power/NADA API Software Database Maintenance (Prod) checkbox" at bounding box center [168, 118] width 4 height 4
checkbox input "true"
click at [185, 176] on button "Choose selected" at bounding box center [185, 180] width 41 height 11
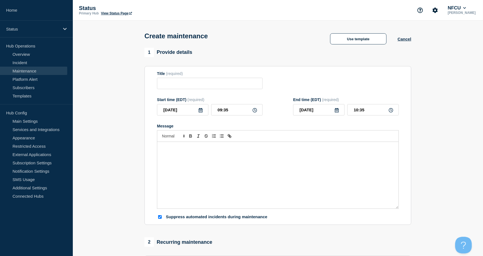
type input "JD Power/NADA API Software Database Maintenance (Prod)"
checkbox input "false"
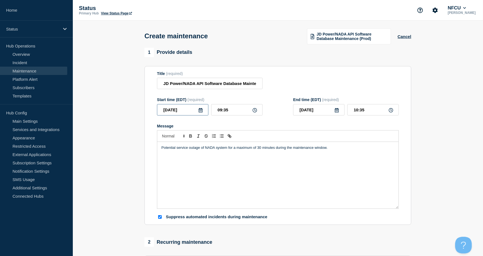
click at [203, 111] on input "2025-08-12" at bounding box center [182, 109] width 51 height 11
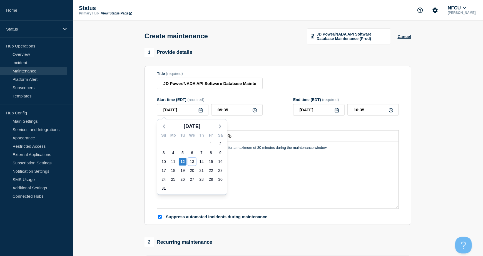
click at [193, 160] on div "13" at bounding box center [192, 162] width 8 height 8
type input "2025-08-13"
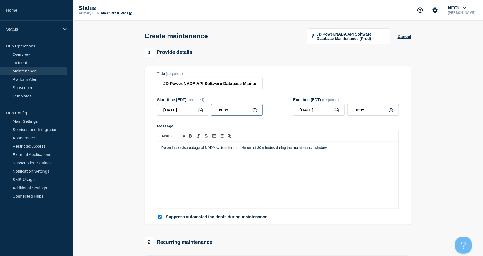
click at [228, 109] on input "09:35" at bounding box center [236, 109] width 51 height 11
drag, startPoint x: 234, startPoint y: 110, endPoint x: 178, endPoint y: 105, distance: 56.3
click at [178, 107] on div "2025-08-13 09:35" at bounding box center [210, 109] width 106 height 11
type input "03:00"
click at [366, 113] on input "04:00" at bounding box center [372, 109] width 51 height 11
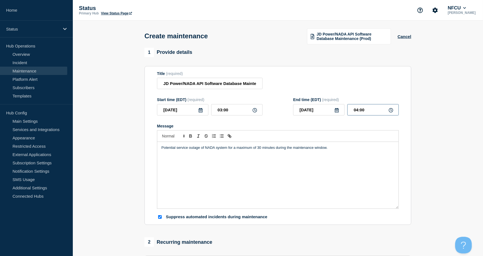
drag, startPoint x: 371, startPoint y: 112, endPoint x: 299, endPoint y: 105, distance: 72.0
click at [301, 106] on div "2025-08-13 04:00" at bounding box center [346, 109] width 106 height 11
type input "06:00"
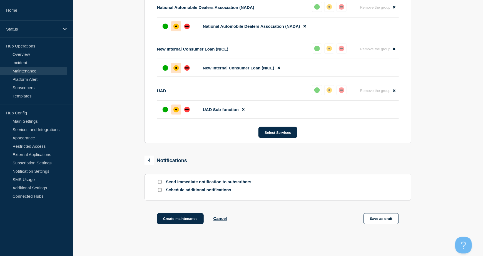
scroll to position [341, 0]
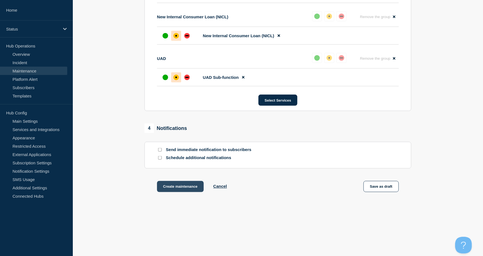
click at [172, 190] on button "Create maintenance" at bounding box center [180, 186] width 47 height 11
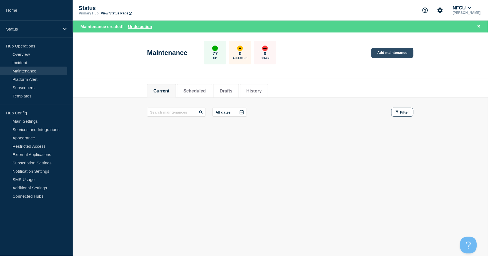
click at [366, 51] on link "Add maintenance" at bounding box center [393, 53] width 42 height 10
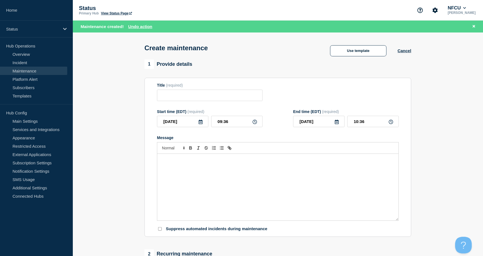
checkbox input "true"
click at [366, 53] on button "Use template" at bounding box center [358, 50] width 56 height 11
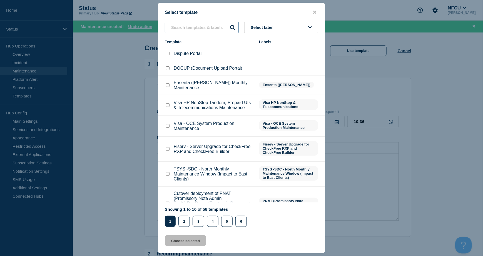
click at [176, 27] on input "text" at bounding box center [202, 27] width 74 height 11
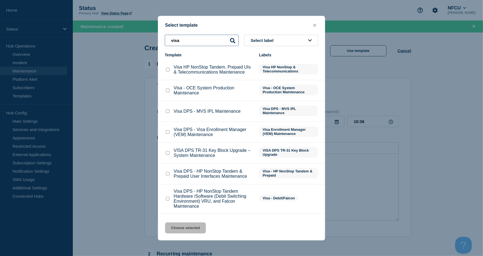
type input "visa"
click at [165, 68] on div at bounding box center [168, 70] width 6 height 6
click at [166, 69] on input "Visa HP NonStop Tandem, Prepaid UIs & Telecommunications Maintenance checkbox" at bounding box center [168, 70] width 4 height 4
checkbox input "true"
click at [182, 192] on button "Choose selected" at bounding box center [185, 228] width 41 height 11
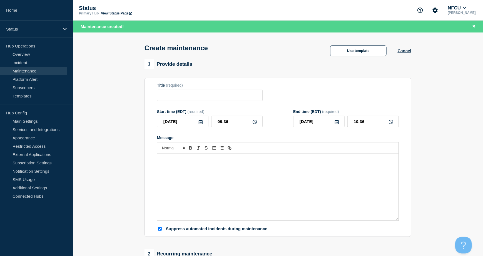
type input "Visa HP NonStop Tandem, Prepaid UIs & Telecommunications Maintenance"
checkbox input "false"
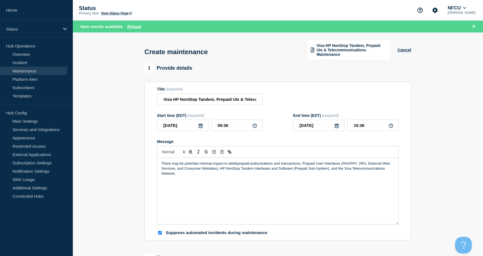
click at [199, 124] on icon at bounding box center [201, 126] width 4 height 4
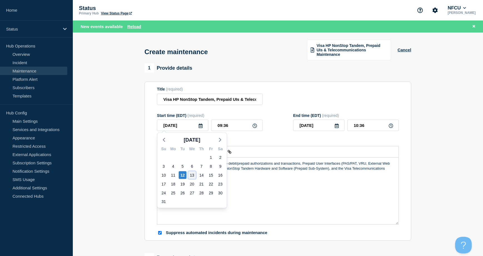
click at [190, 173] on div "13" at bounding box center [192, 175] width 8 height 8
type input "2025-08-13"
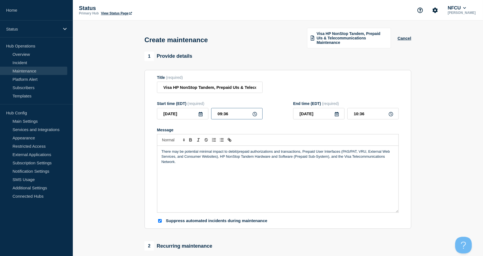
click at [232, 114] on input "09:36" at bounding box center [236, 113] width 51 height 11
drag, startPoint x: 234, startPoint y: 114, endPoint x: 174, endPoint y: 107, distance: 61.0
click at [175, 108] on div "2025-08-13 09:36" at bounding box center [210, 113] width 106 height 11
type input "01:00"
drag, startPoint x: 362, startPoint y: 113, endPoint x: 371, endPoint y: 113, distance: 8.6
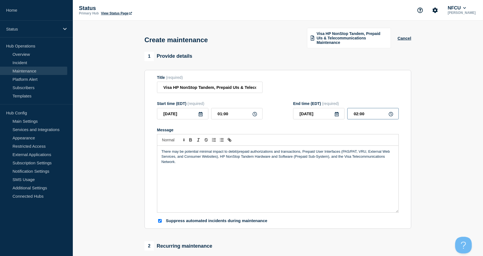
click at [362, 113] on input "02:00" at bounding box center [372, 113] width 51 height 11
drag, startPoint x: 373, startPoint y: 113, endPoint x: 310, endPoint y: 110, distance: 64.0
click at [310, 110] on div "2025-08-13 02:00" at bounding box center [346, 113] width 106 height 11
type input "06:00"
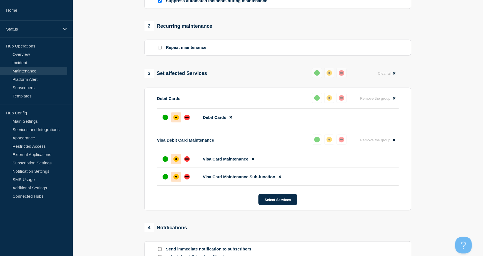
scroll to position [319, 0]
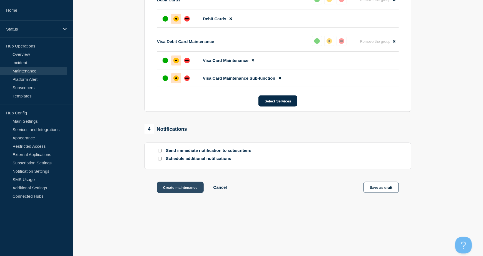
click at [169, 186] on button "Create maintenance" at bounding box center [180, 187] width 47 height 11
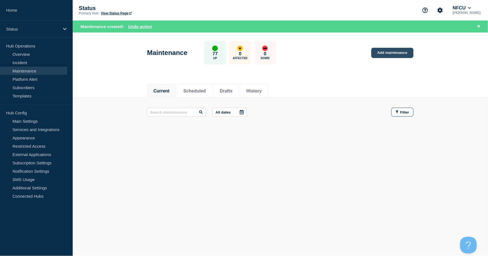
click at [366, 48] on link "Add maintenance" at bounding box center [393, 53] width 42 height 10
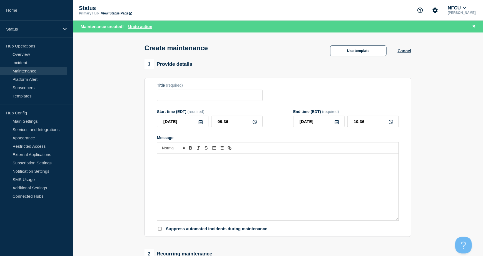
checkbox input "true"
click at [348, 51] on button "Use template" at bounding box center [358, 50] width 56 height 11
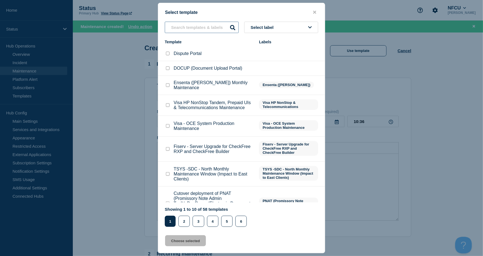
click at [190, 28] on input "text" at bounding box center [202, 27] width 74 height 11
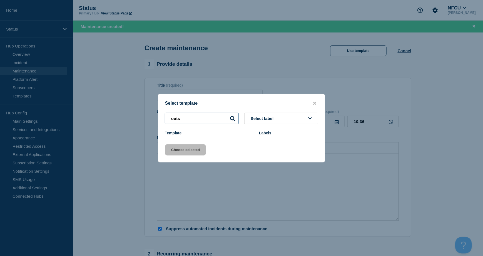
type input "outs"
click at [316, 103] on button "close button" at bounding box center [314, 103] width 6 height 5
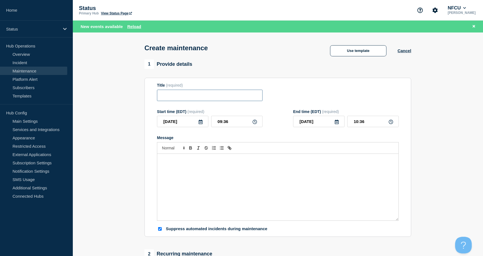
click at [189, 96] on input "Title" at bounding box center [210, 95] width 106 height 11
paste input "Outseer Fraud Manager Maintenance"
type input "Outseer Fraud Manager Maintenance"
click at [191, 178] on div "Message" at bounding box center [277, 187] width 241 height 67
click at [199, 122] on icon at bounding box center [201, 122] width 4 height 4
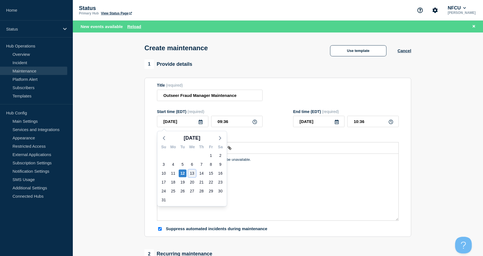
click at [189, 173] on div "13" at bounding box center [192, 174] width 8 height 8
type input "2025-08-13"
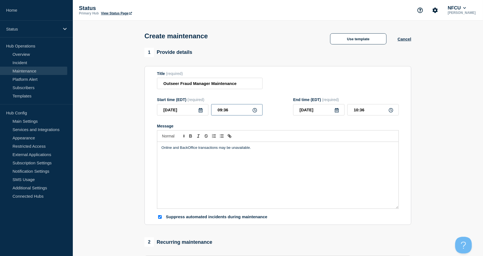
click at [228, 112] on input "09:36" at bounding box center [236, 109] width 51 height 11
drag, startPoint x: 243, startPoint y: 111, endPoint x: 171, endPoint y: 105, distance: 71.7
click at [172, 105] on div "Start time (EDT) (required) 2025-08-13 09:36" at bounding box center [210, 107] width 106 height 18
type input "02:00"
click at [364, 113] on input "03:00" at bounding box center [372, 109] width 51 height 11
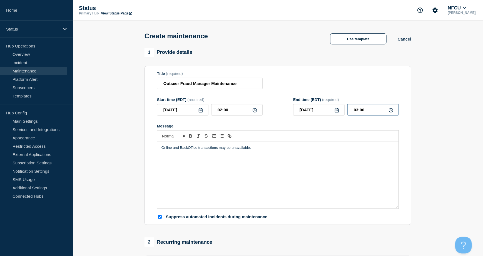
drag, startPoint x: 368, startPoint y: 113, endPoint x: 322, endPoint y: 110, distance: 46.8
click at [322, 110] on div "2025-08-13 03:00" at bounding box center [346, 109] width 106 height 11
type input "06:00"
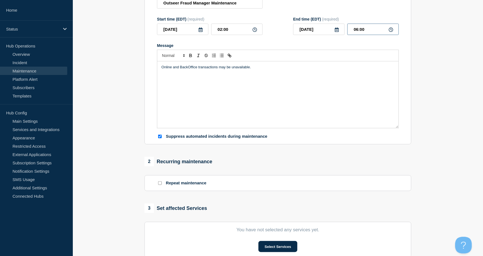
scroll to position [185, 0]
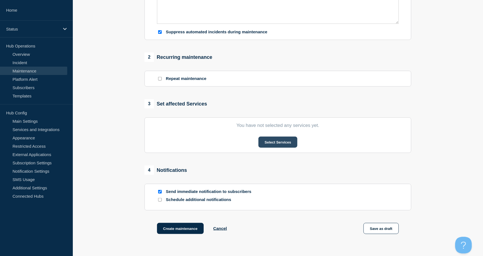
click at [273, 146] on button "Select Services" at bounding box center [277, 142] width 39 height 11
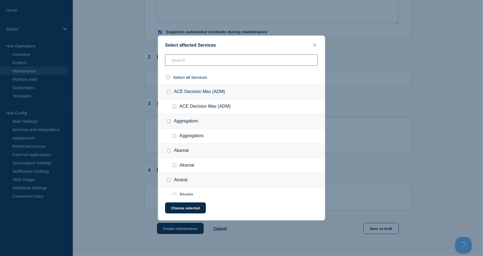
click at [188, 60] on input "text" at bounding box center [241, 59] width 153 height 11
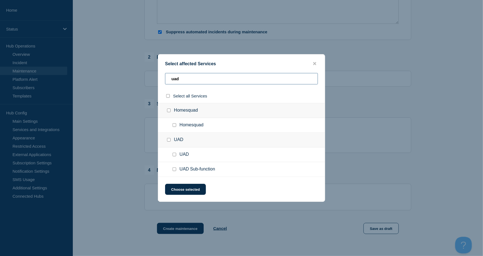
type input "uad"
click at [173, 170] on input "UAD Sub-function checkbox" at bounding box center [175, 170] width 4 height 4
checkbox input "true"
click at [185, 187] on button "Choose selected" at bounding box center [185, 189] width 41 height 11
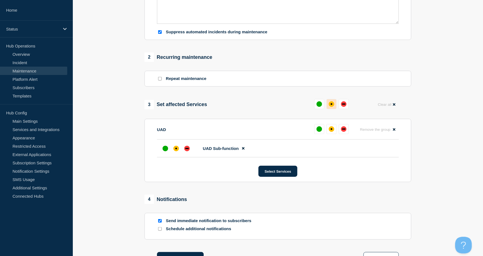
click at [337, 106] on div at bounding box center [331, 104] width 34 height 10
click at [336, 105] on button at bounding box center [331, 104] width 10 height 10
click at [158, 192] on div at bounding box center [160, 220] width 6 height 5
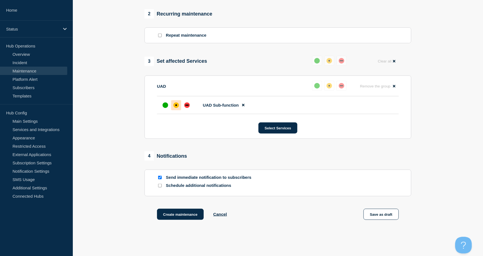
scroll to position [257, 0]
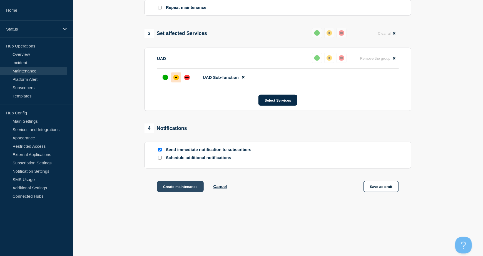
click at [190, 186] on button "Create maintenance" at bounding box center [180, 186] width 47 height 11
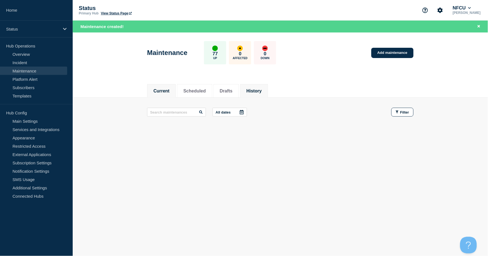
click at [258, 86] on li "History" at bounding box center [254, 91] width 28 height 14
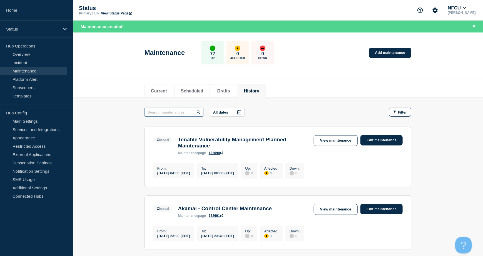
click at [167, 112] on input "text" at bounding box center [173, 112] width 59 height 9
type input "falcon"
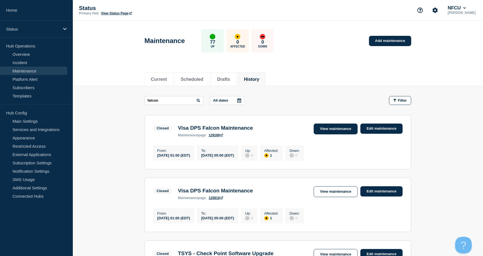
click at [342, 131] on link "View maintenance" at bounding box center [336, 129] width 44 height 11
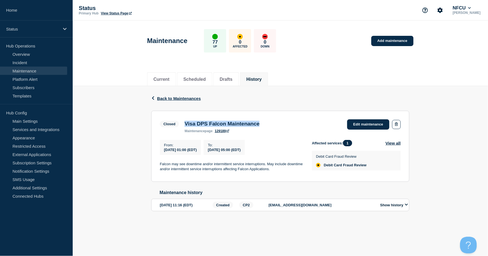
drag, startPoint x: 184, startPoint y: 122, endPoint x: 307, endPoint y: 127, distance: 122.4
click at [307, 127] on div "Closed Visa DPS Falcon Maintenance maintenance page 129189 Edit maintenance" at bounding box center [280, 126] width 241 height 14
copy h3 "Visa DPS Falcon Maintenance"
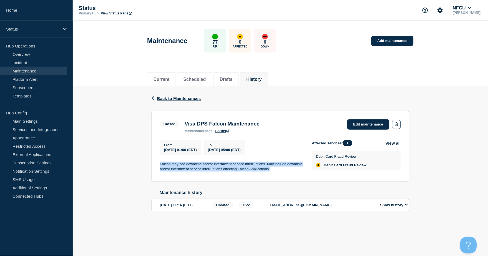
drag, startPoint x: 160, startPoint y: 164, endPoint x: 296, endPoint y: 174, distance: 136.5
click at [296, 174] on section "Closed Visa DPS Falcon Maintenance maintenance page 129189 Edit maintenance Fro…" at bounding box center [280, 146] width 258 height 71
copy p "Falcon may see downtime and/or intermittent service interruptions. May include …"
drag, startPoint x: 400, startPoint y: 39, endPoint x: 328, endPoint y: 7, distance: 79.1
click at [366, 39] on link "Add maintenance" at bounding box center [393, 41] width 42 height 10
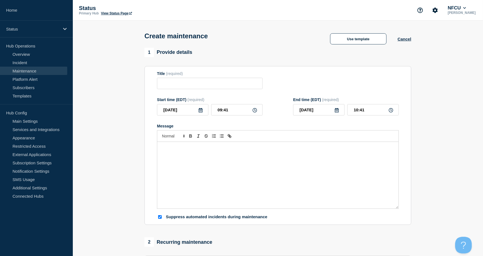
checkbox input "true"
click at [175, 84] on input "Title" at bounding box center [210, 83] width 106 height 11
paste input "Splunk Cloud Maintenance"
type input "Splunk Cloud Maintenance"
click at [199, 113] on icon at bounding box center [200, 110] width 4 height 4
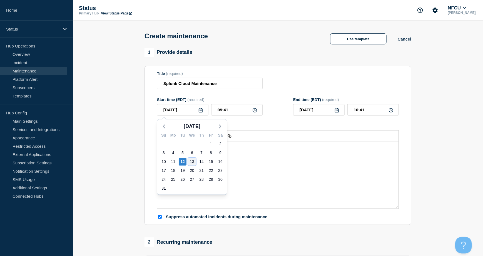
click at [192, 162] on div "13" at bounding box center [192, 162] width 8 height 8
type input "2025-08-13"
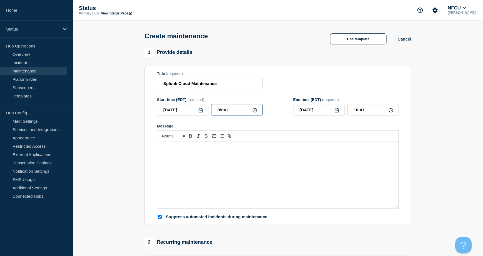
click at [229, 111] on input "09:41" at bounding box center [236, 109] width 51 height 11
drag, startPoint x: 235, startPoint y: 111, endPoint x: 166, endPoint y: 103, distance: 68.8
click at [166, 103] on div "Start time (EDT) (required) 2025-08-13 09:41" at bounding box center [210, 107] width 106 height 18
type input "00:00"
click at [358, 86] on div "Title (required) Splunk Cloud Maintenance" at bounding box center [278, 80] width 242 height 18
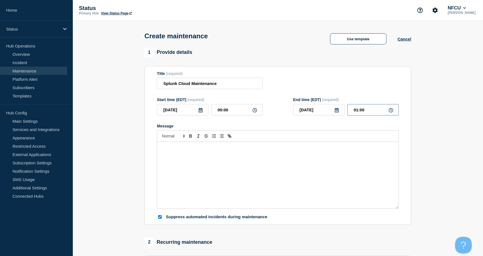
click at [366, 111] on input "01:00" at bounding box center [372, 109] width 51 height 11
drag, startPoint x: 373, startPoint y: 109, endPoint x: 308, endPoint y: 95, distance: 66.5
click at [307, 105] on div "2025-08-13 01:00" at bounding box center [346, 109] width 106 height 11
type input "01:00"
click at [299, 76] on div "Title (required) Splunk Cloud Maintenance" at bounding box center [278, 80] width 242 height 18
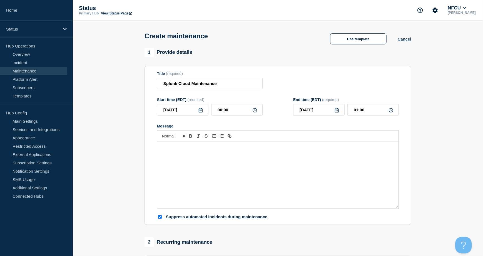
click at [206, 192] on div "Message" at bounding box center [277, 175] width 241 height 67
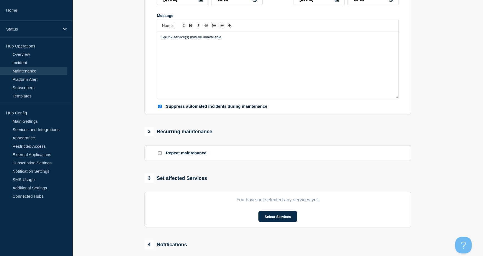
scroll to position [111, 0]
click at [274, 192] on section "You have not selected any services yet. Select Services" at bounding box center [277, 209] width 267 height 36
click at [274, 192] on button "Select Services" at bounding box center [277, 216] width 39 height 11
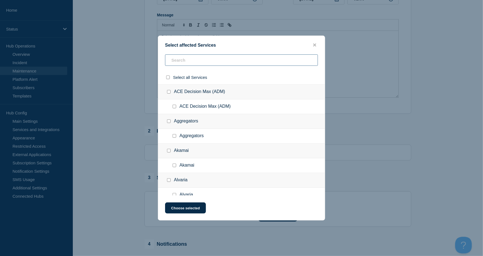
click at [175, 61] on input "text" at bounding box center [241, 59] width 153 height 11
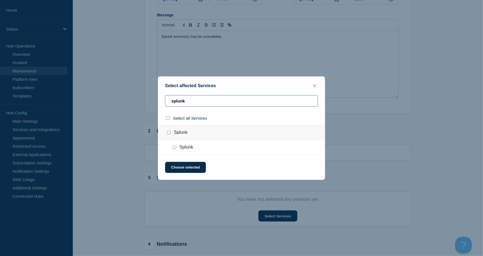
type input "splunk"
click at [168, 133] on input "Splunk checkbox" at bounding box center [169, 133] width 4 height 4
checkbox input "true"
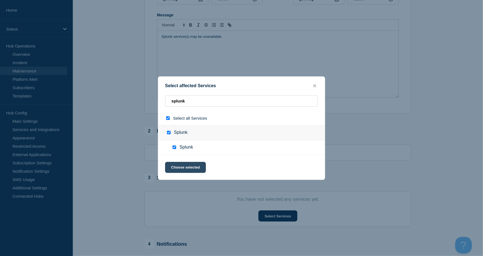
click at [179, 170] on button "Choose selected" at bounding box center [185, 167] width 41 height 11
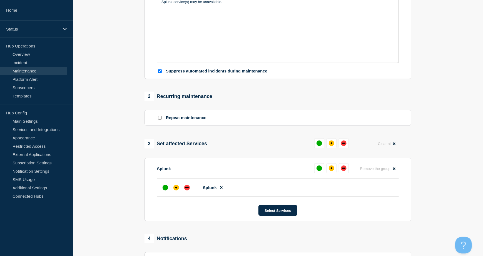
scroll to position [185, 0]
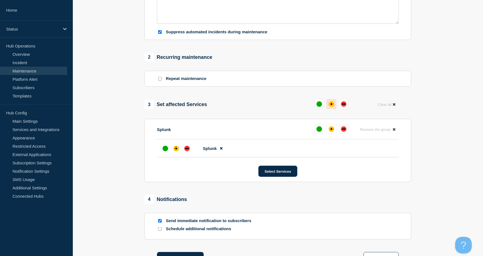
click at [332, 103] on div "affected" at bounding box center [332, 104] width 6 height 6
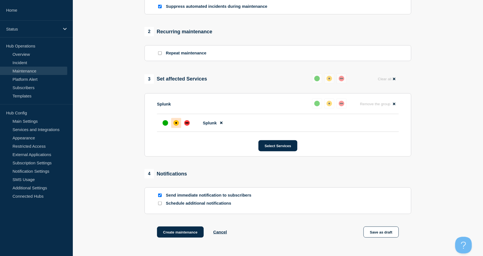
scroll to position [222, 0]
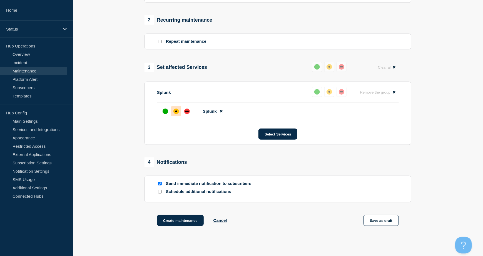
click at [159, 184] on input "Send immediate notification to subscribers" at bounding box center [160, 184] width 4 height 4
checkbox input "false"
click at [179, 192] on button "Create maintenance" at bounding box center [180, 220] width 47 height 11
